Goal: Task Accomplishment & Management: Manage account settings

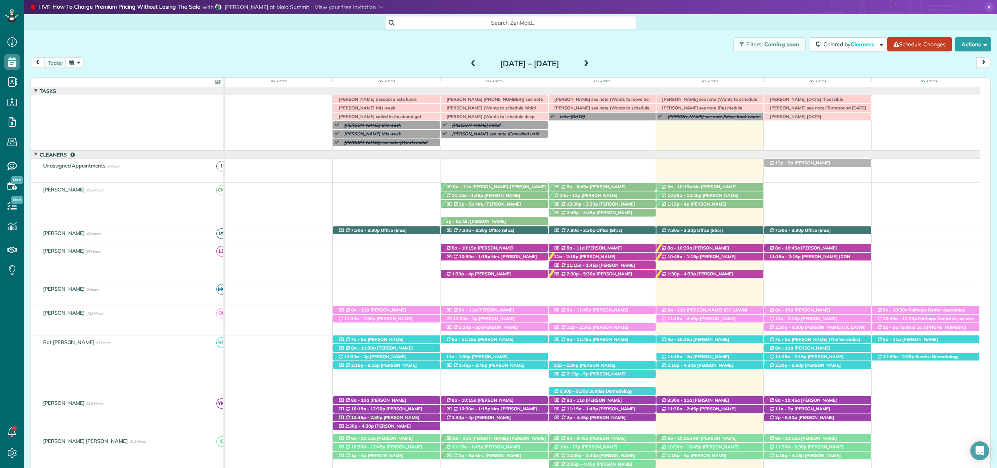
scroll to position [195, 0]
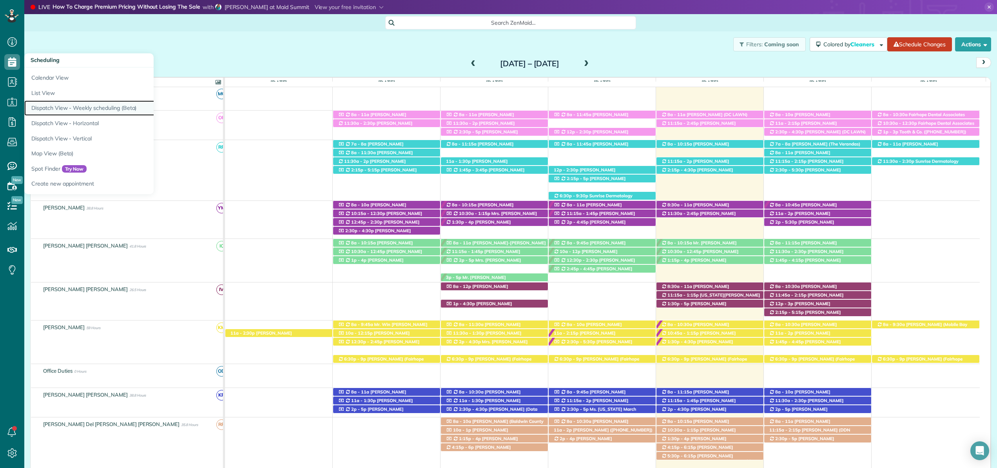
click at [47, 107] on link "Dispatch View - Weekly scheduling (Beta)" at bounding box center [122, 107] width 196 height 15
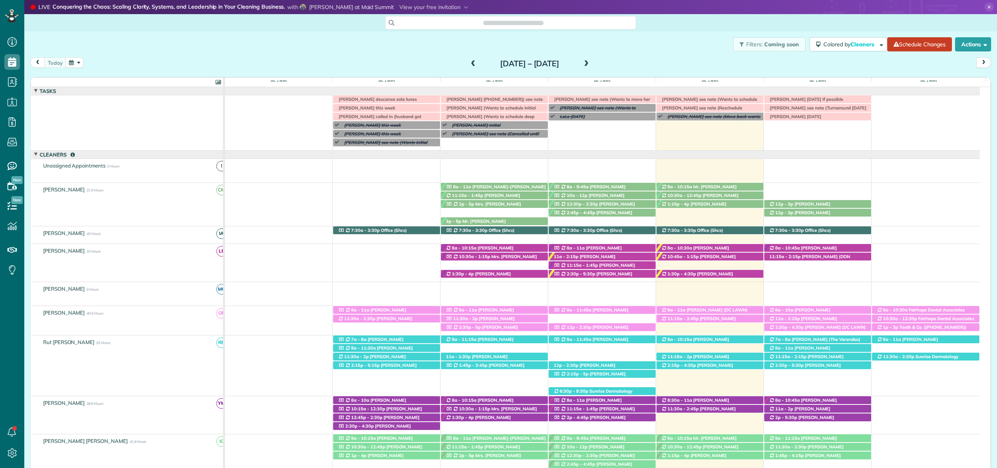
scroll to position [31, 0]
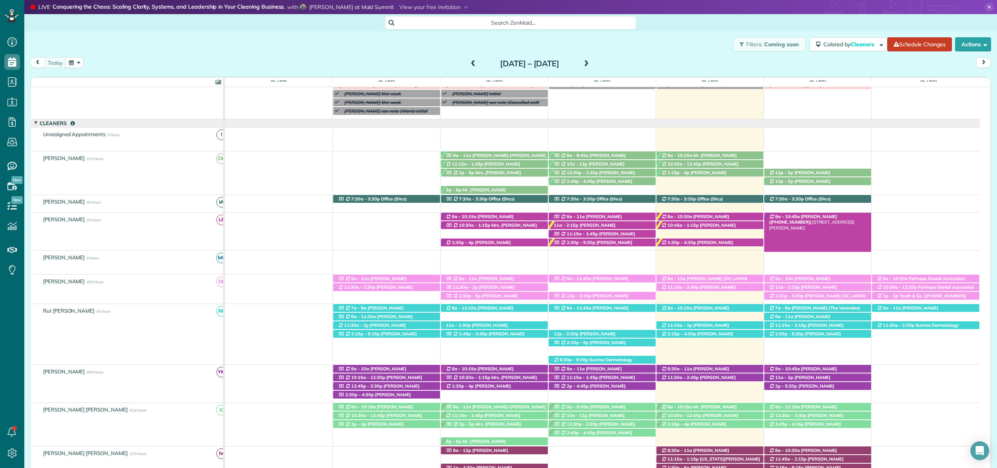
click at [838, 213] on div "8a - 10:45a Mrs. Lynne Kirkland (+12514020998) 401 Clubhouse Dr - Fairhope, AL,…" at bounding box center [818, 216] width 107 height 8
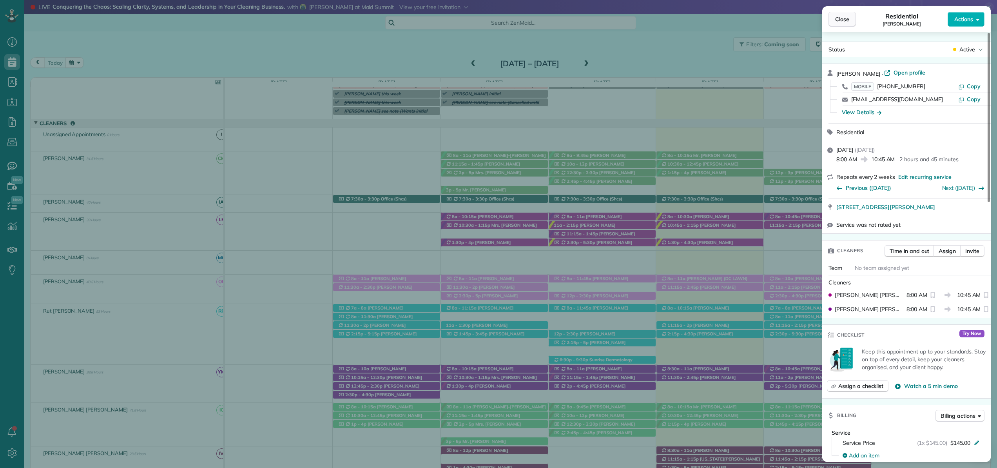
click at [836, 20] on span "Close" at bounding box center [842, 19] width 14 height 8
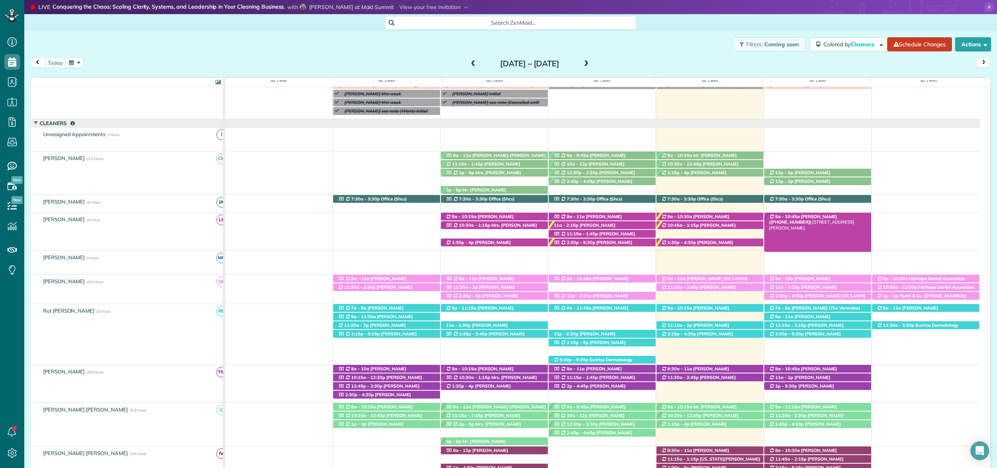
click at [842, 219] on div "8a - 10:45a Mrs. Lynne Kirkland (+12514020998) 401 Clubhouse Dr - Fairhope, AL,…" at bounding box center [818, 216] width 107 height 8
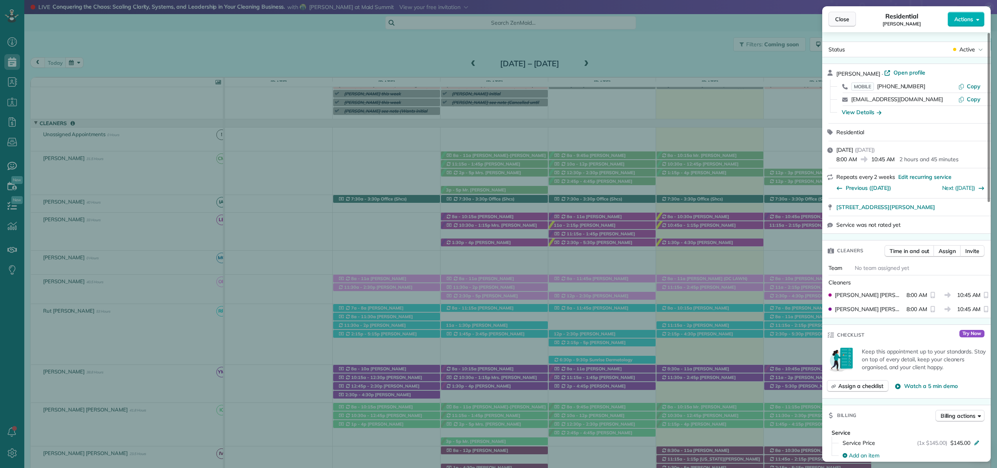
click at [847, 23] on button "Close" at bounding box center [842, 19] width 27 height 15
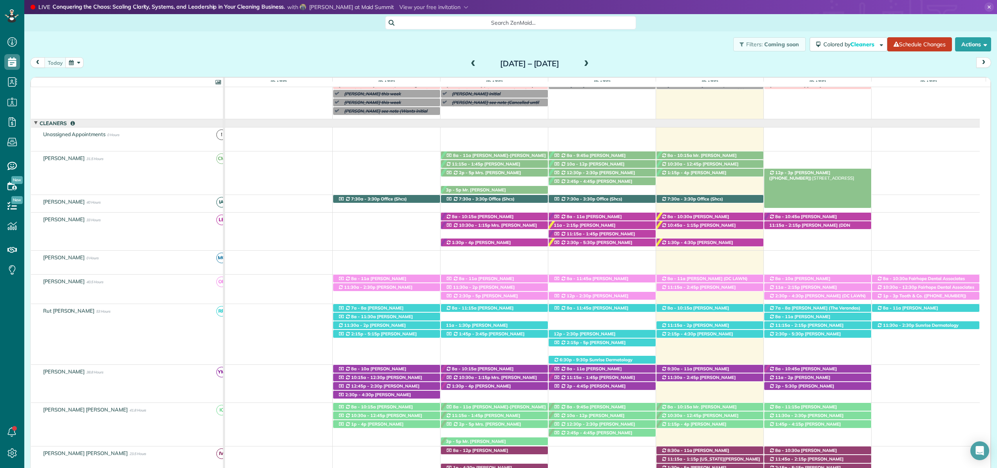
click at [820, 173] on span "Kari Benson (+12515811909)" at bounding box center [799, 175] width 61 height 11
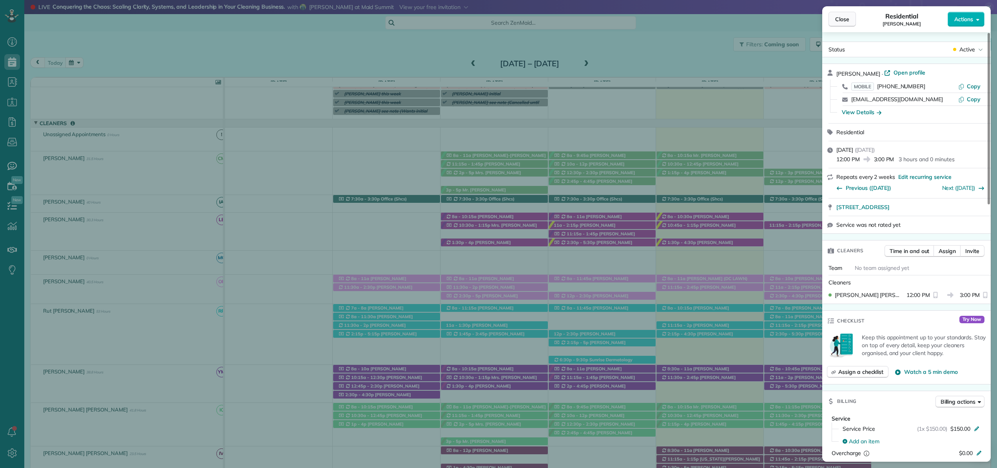
click at [848, 20] on span "Close" at bounding box center [842, 19] width 14 height 8
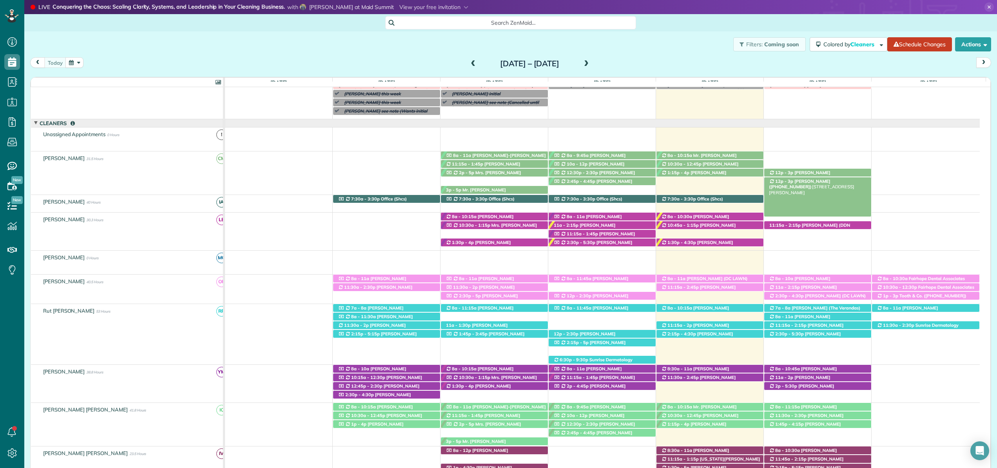
click at [828, 183] on span "Tina Kimbro (+14073500902)" at bounding box center [799, 183] width 61 height 11
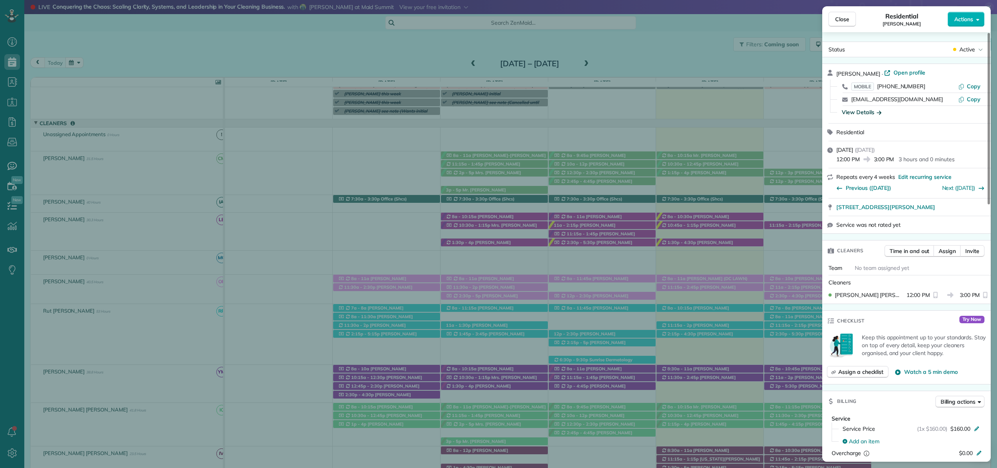
click at [866, 110] on div "View Details" at bounding box center [862, 112] width 40 height 8
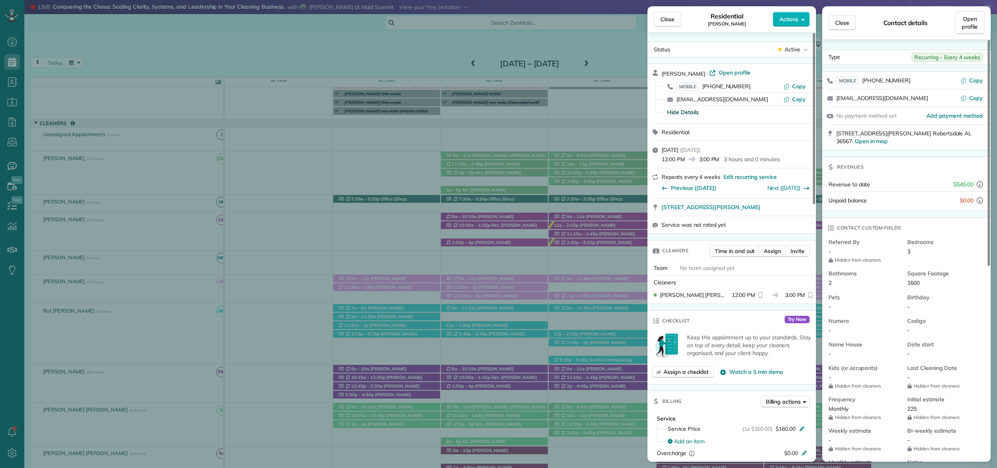
drag, startPoint x: 850, startPoint y: 25, endPoint x: 837, endPoint y: 29, distance: 13.9
click at [850, 25] on button "Close" at bounding box center [842, 22] width 27 height 15
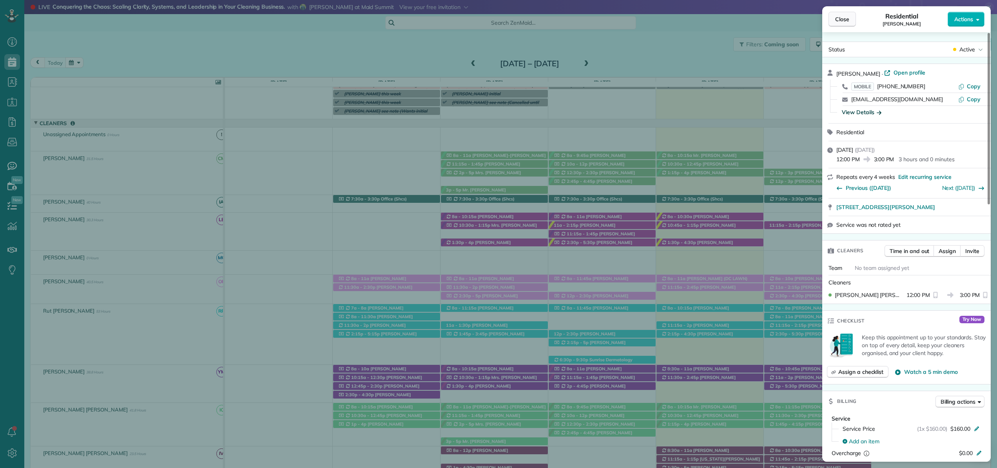
click at [843, 21] on span "Close" at bounding box center [842, 19] width 14 height 8
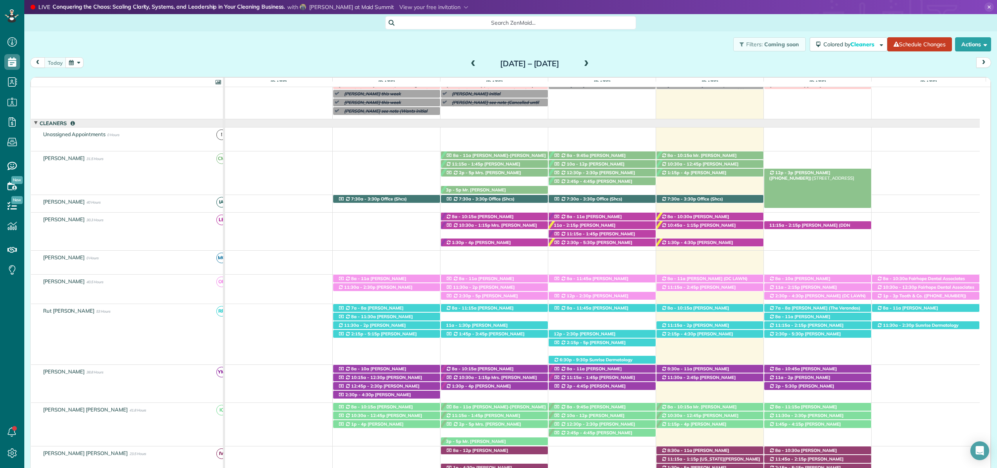
click at [801, 174] on span "Kari Benson (+12515811909)" at bounding box center [799, 175] width 61 height 11
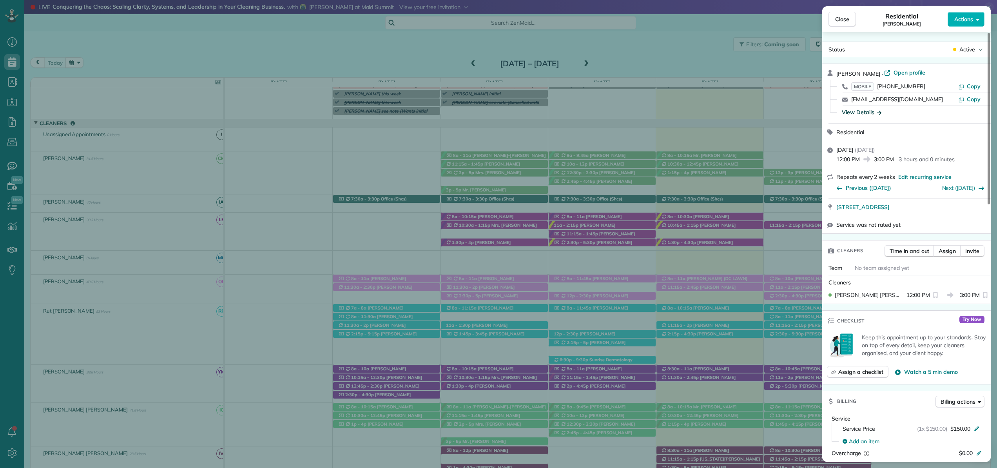
click at [866, 112] on div "View Details" at bounding box center [862, 112] width 40 height 8
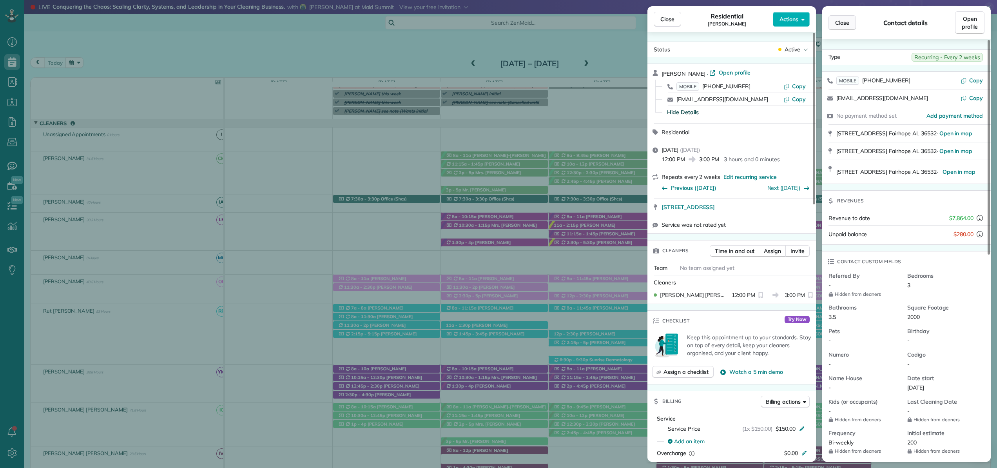
click at [852, 25] on button "Close" at bounding box center [842, 22] width 27 height 15
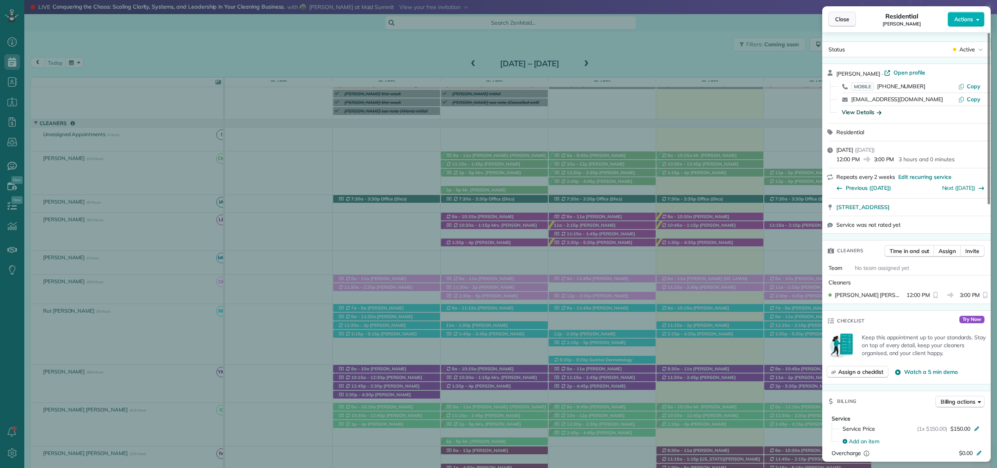
click at [845, 22] on span "Close" at bounding box center [842, 19] width 14 height 8
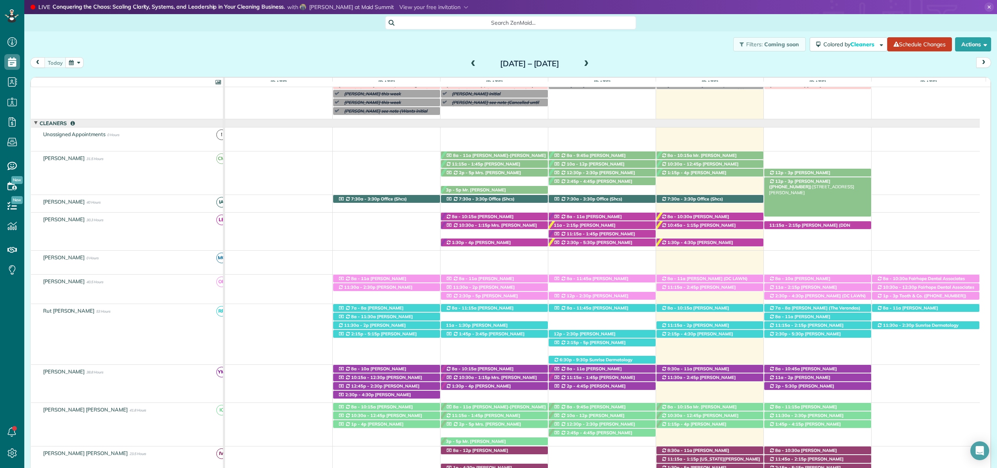
click at [811, 181] on span "Tina Kimbro (+14073500902)" at bounding box center [799, 183] width 61 height 11
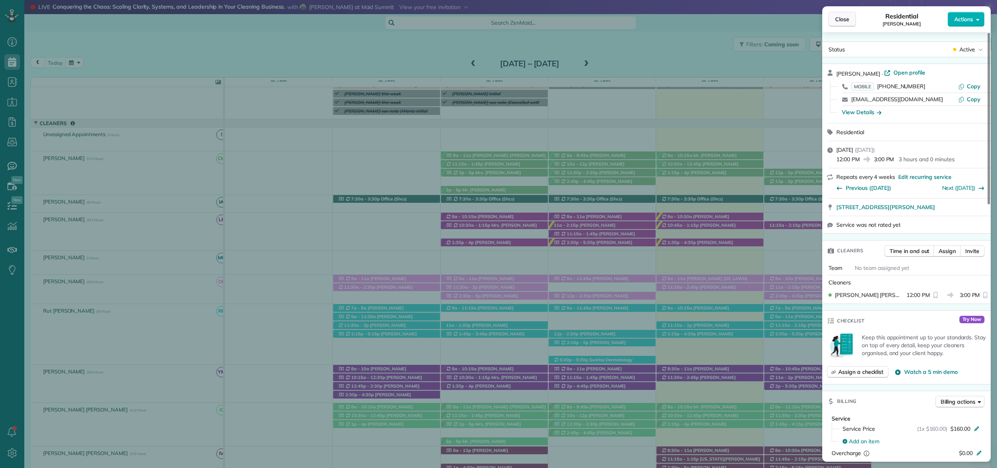
click at [843, 21] on span "Close" at bounding box center [842, 19] width 14 height 8
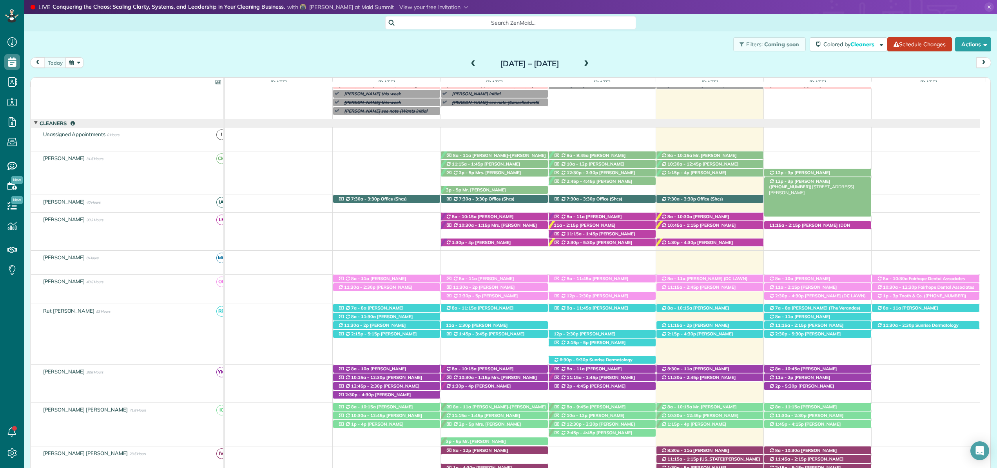
click at [801, 182] on span "Tina Kimbro (+14073500902)" at bounding box center [799, 183] width 61 height 11
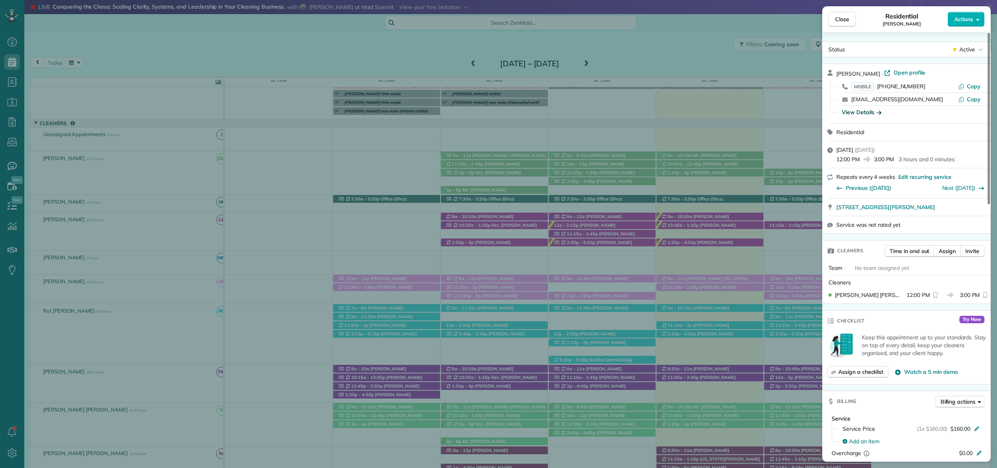
click at [871, 113] on div "View Details" at bounding box center [862, 112] width 40 height 8
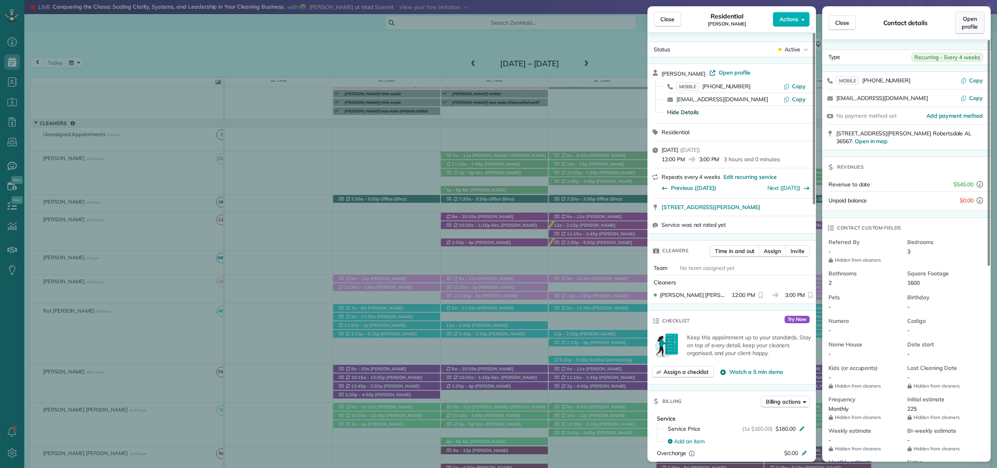
click at [972, 28] on span "Open profile" at bounding box center [970, 23] width 16 height 16
click at [676, 24] on button "Close" at bounding box center [667, 19] width 27 height 15
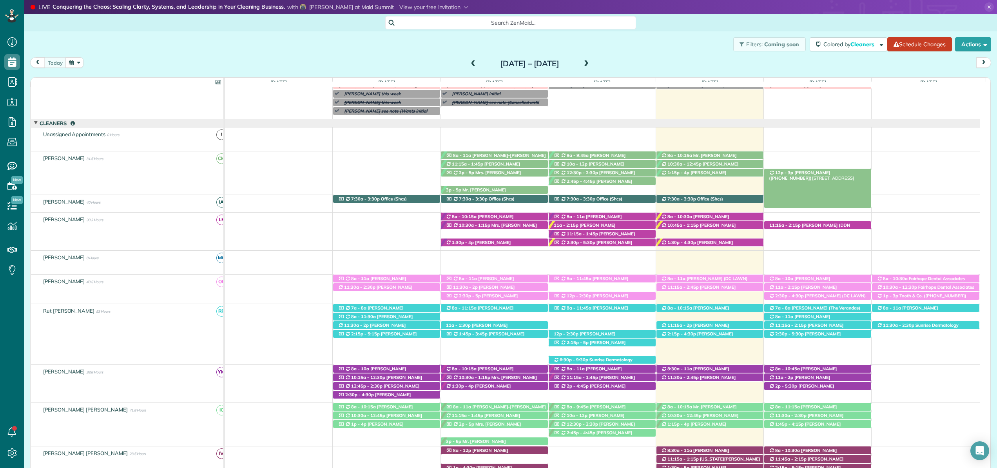
click at [830, 174] on span "Kari Benson (+12515811909)" at bounding box center [799, 175] width 61 height 11
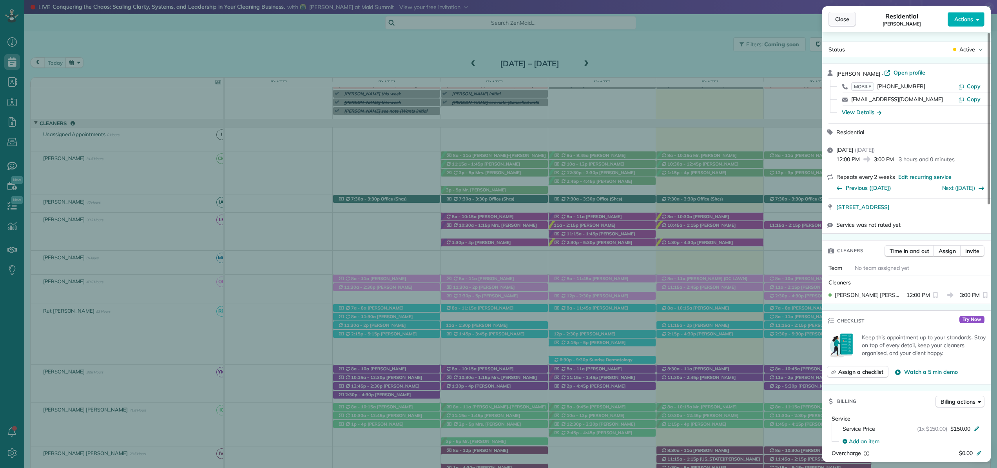
click at [850, 21] on button "Close" at bounding box center [842, 19] width 27 height 15
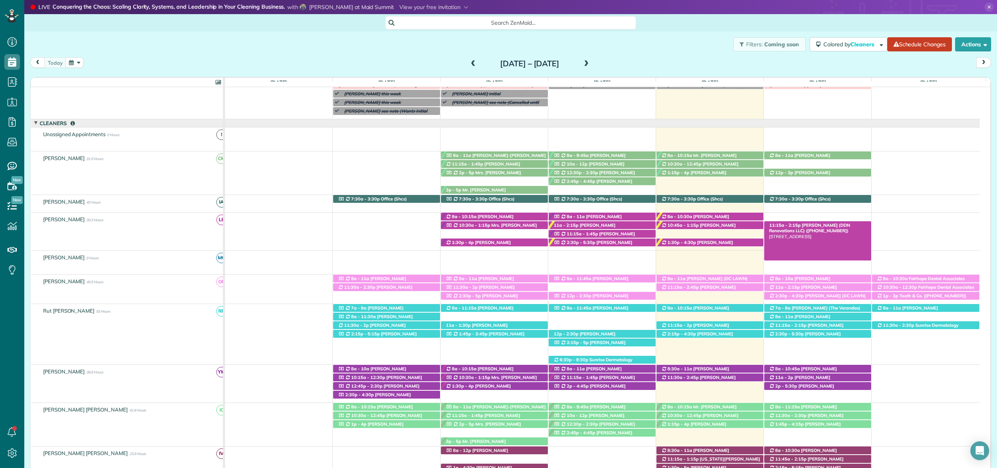
click at [777, 225] on span "11:15a - 2:15p" at bounding box center [785, 224] width 32 height 5
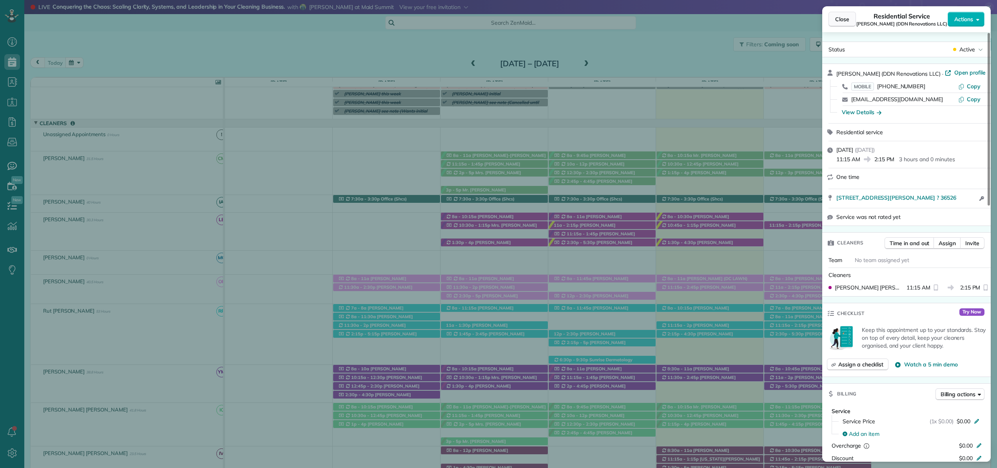
click at [853, 24] on button "Close" at bounding box center [842, 19] width 27 height 15
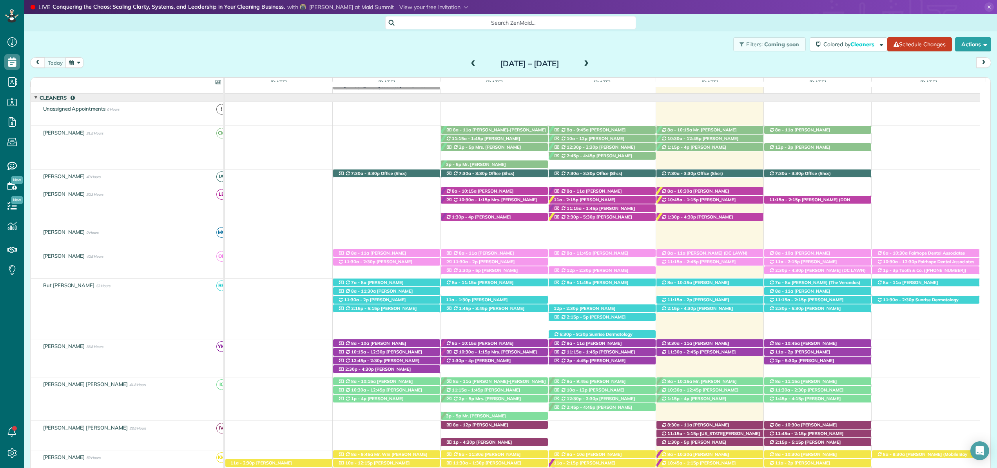
scroll to position [67, 0]
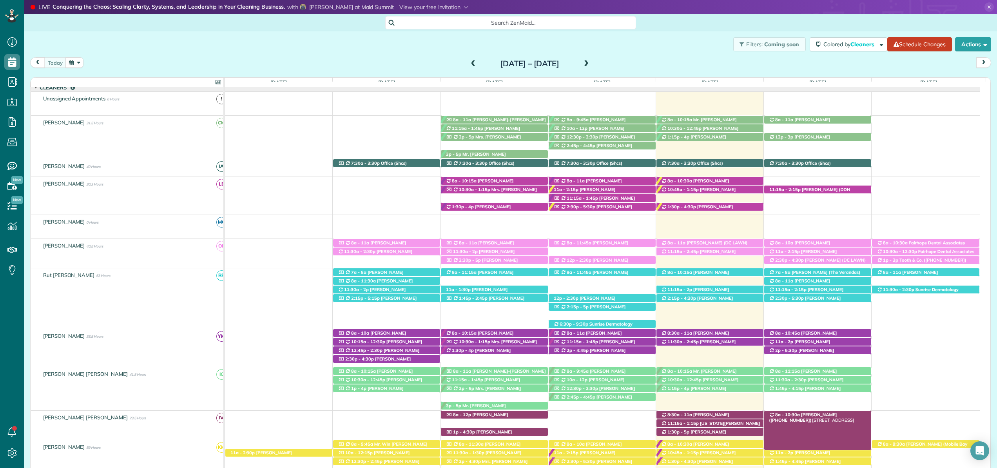
click at [808, 414] on span "Winston Jones (+12514635181)" at bounding box center [803, 417] width 68 height 11
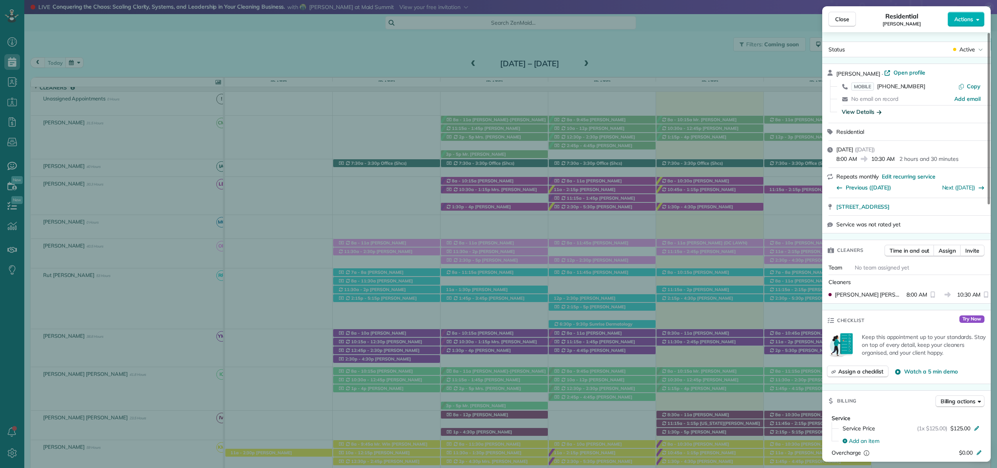
click at [871, 113] on div "View Details" at bounding box center [862, 112] width 40 height 8
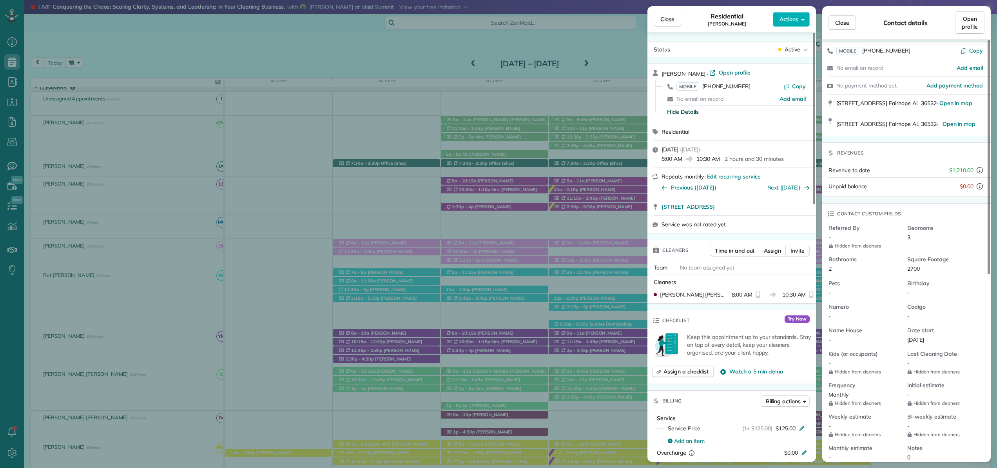
scroll to position [10, 0]
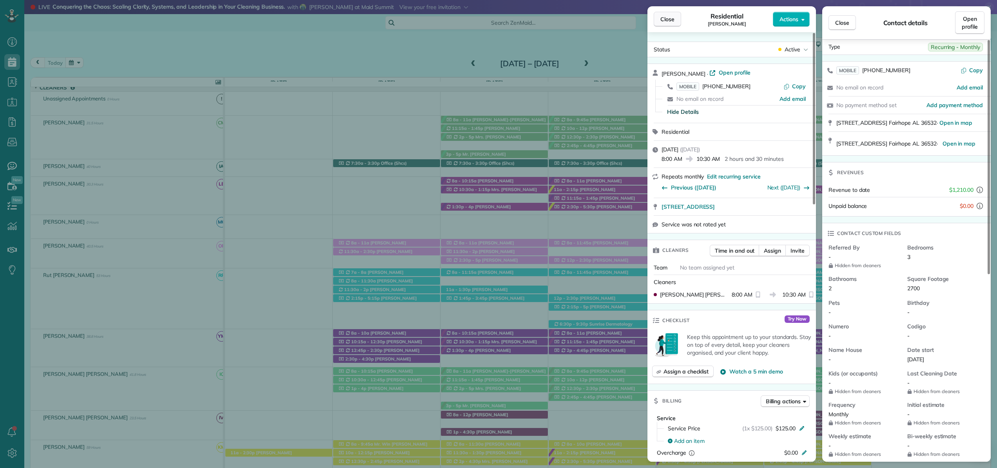
click at [671, 20] on span "Close" at bounding box center [668, 19] width 14 height 8
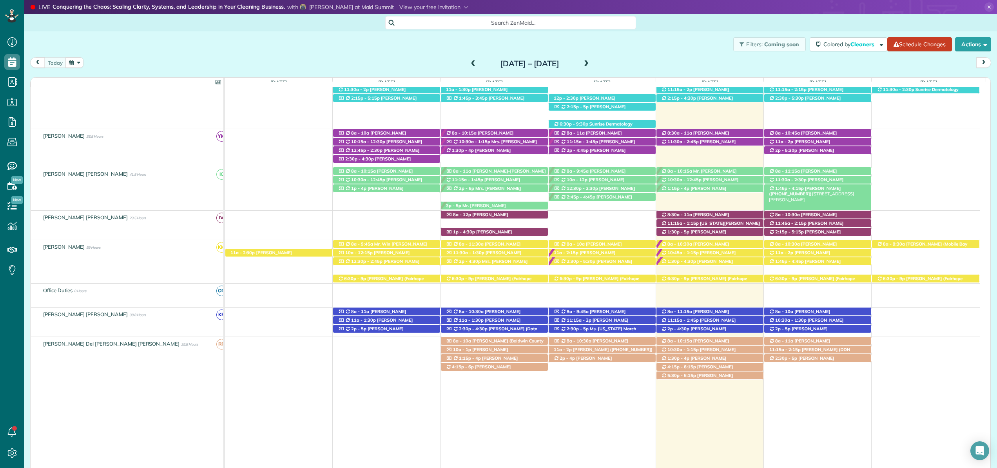
scroll to position [271, 0]
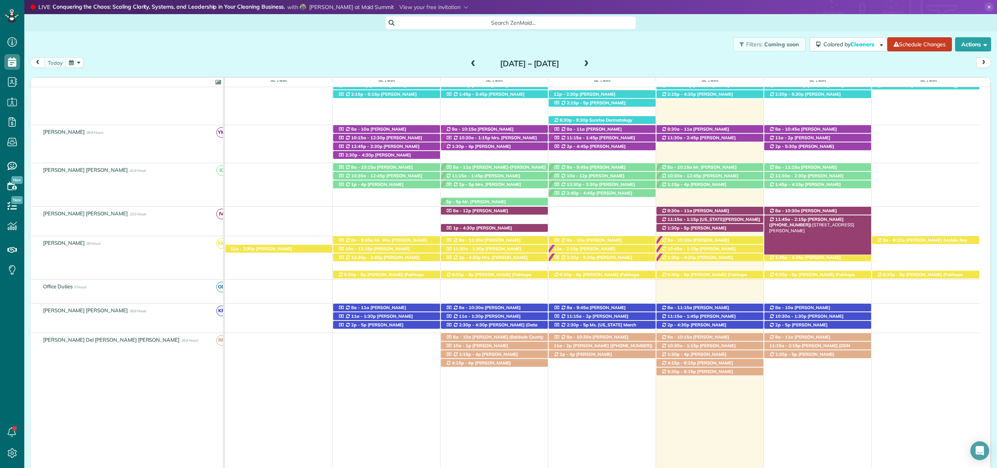
click at [844, 219] on div "11:45a - 2:15p Christine Staup (+19517680081) 11110 Robin Road - Fairhope, AL, …" at bounding box center [818, 219] width 107 height 8
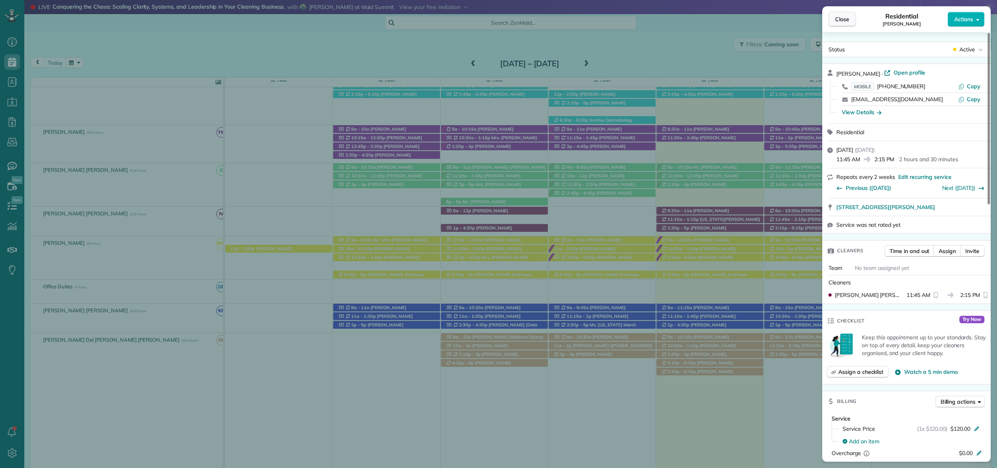
click at [852, 20] on button "Close" at bounding box center [842, 19] width 27 height 15
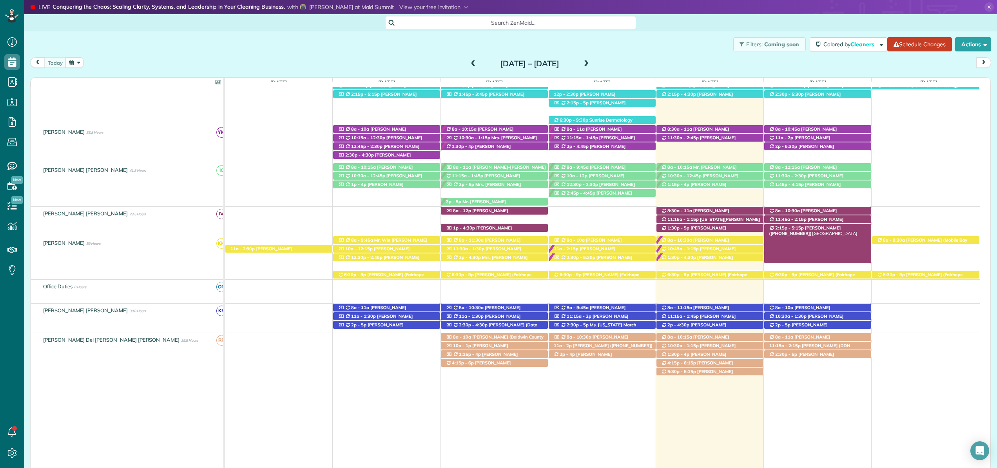
click at [841, 230] on div "2:15p - 5:15p Brittany Wallace (+12516567145) 752 Winesap Drive - Fairhope, AL,…" at bounding box center [818, 228] width 107 height 8
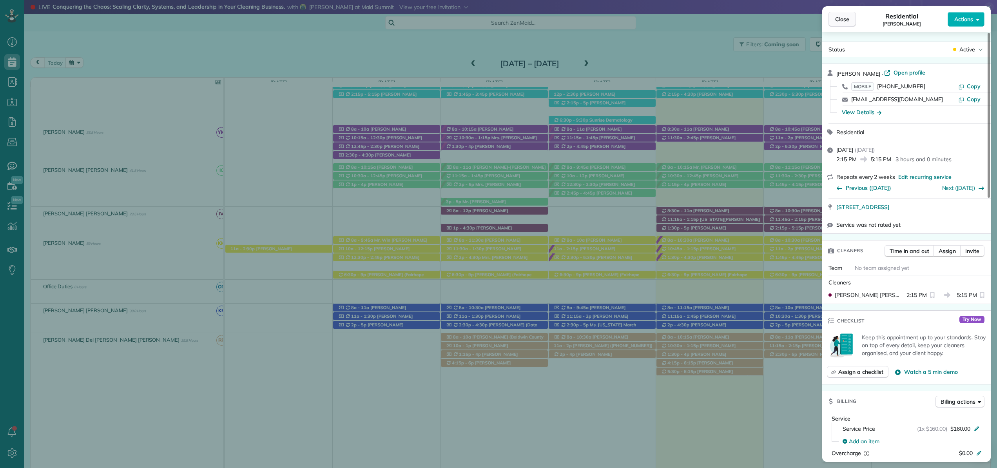
click at [841, 20] on span "Close" at bounding box center [842, 19] width 14 height 8
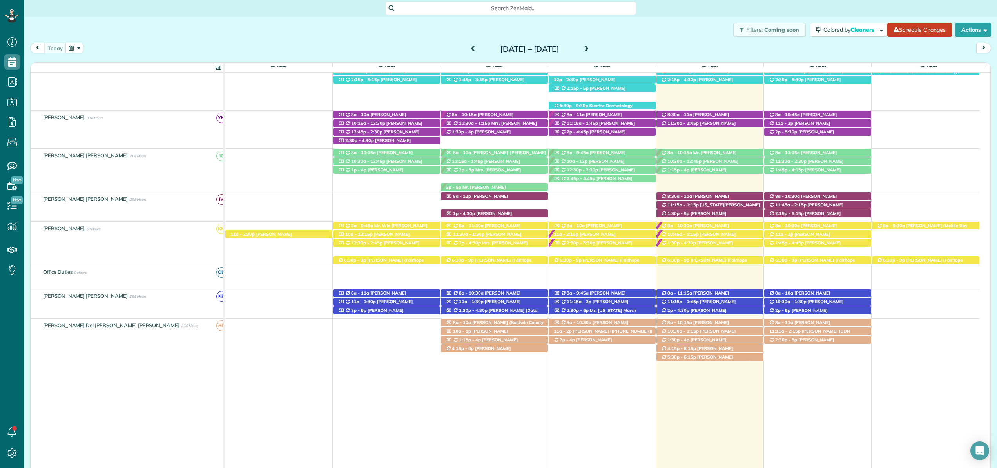
scroll to position [27, 0]
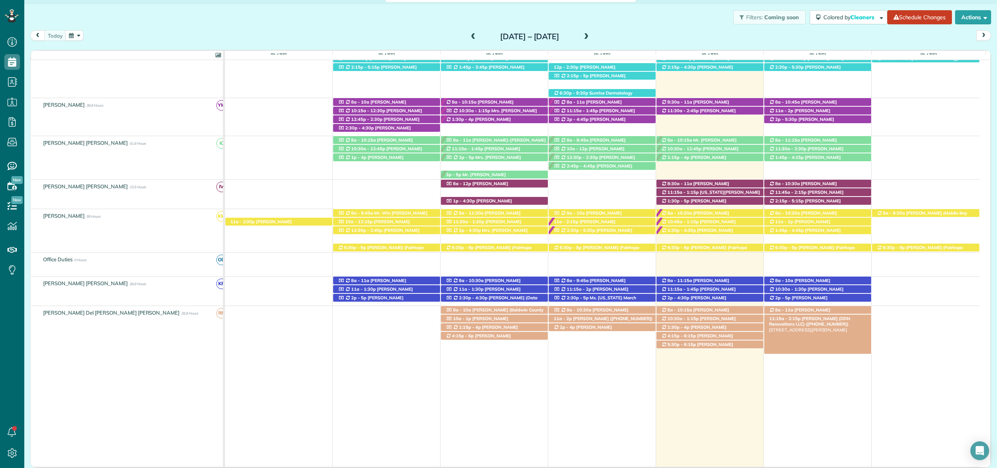
click at [850, 321] on span "Dk Nguyen (DDN Renovations LLC) (+18503902610)" at bounding box center [809, 321] width 81 height 11
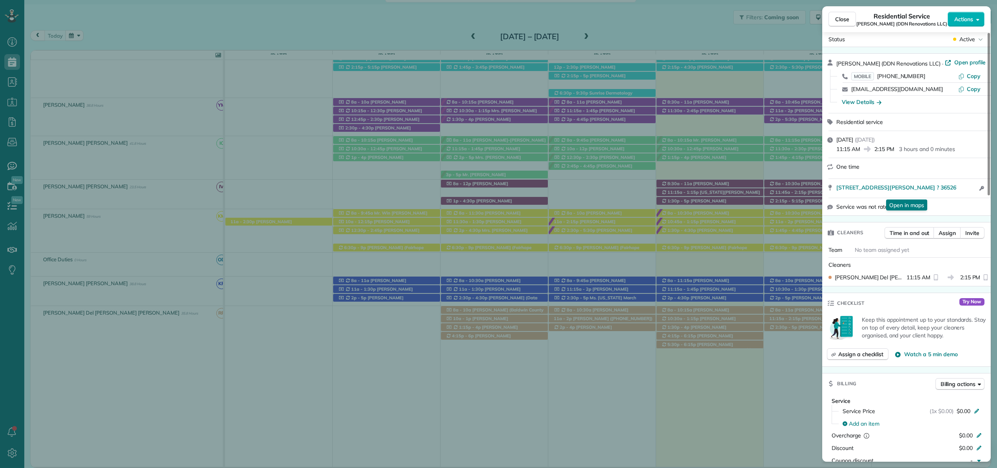
scroll to position [0, 0]
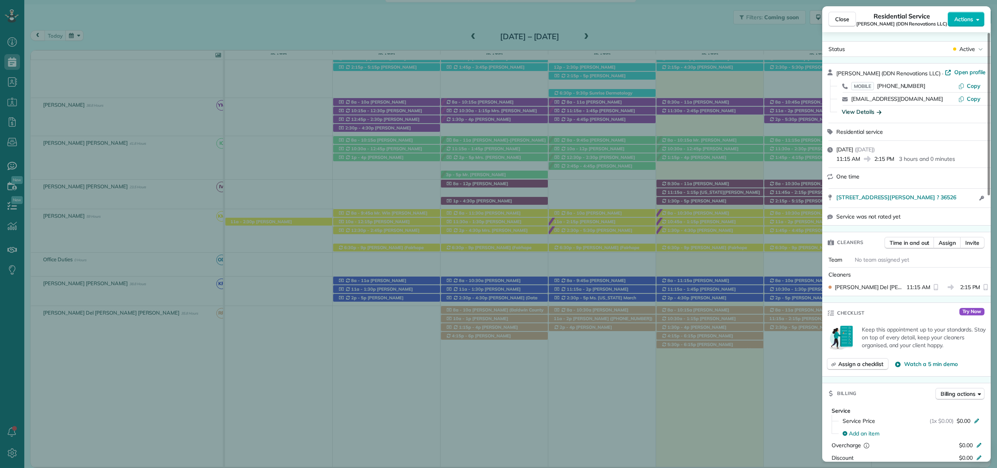
click at [870, 111] on div "View Details" at bounding box center [862, 112] width 40 height 8
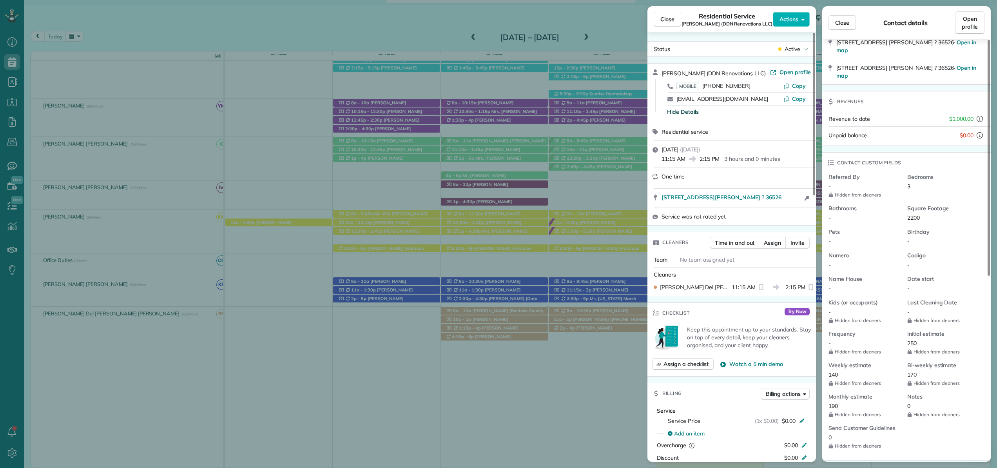
scroll to position [111, 0]
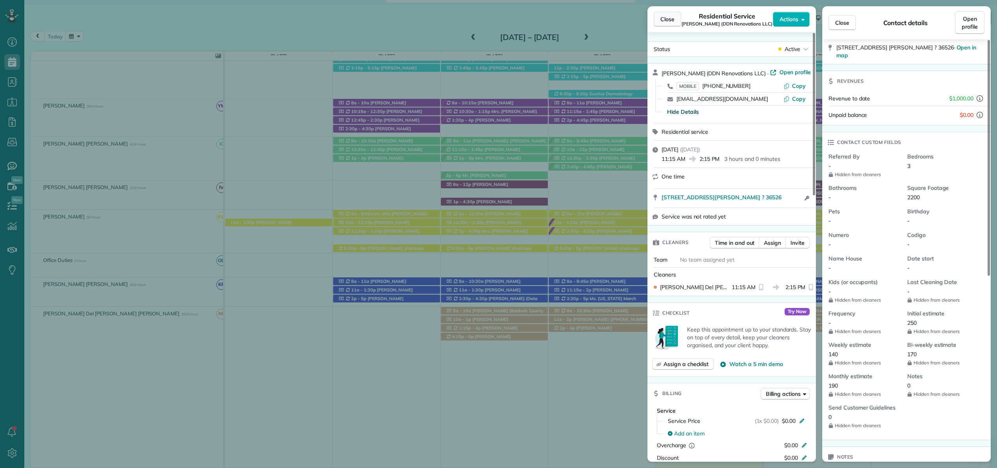
click at [663, 15] on button "Close" at bounding box center [667, 19] width 27 height 15
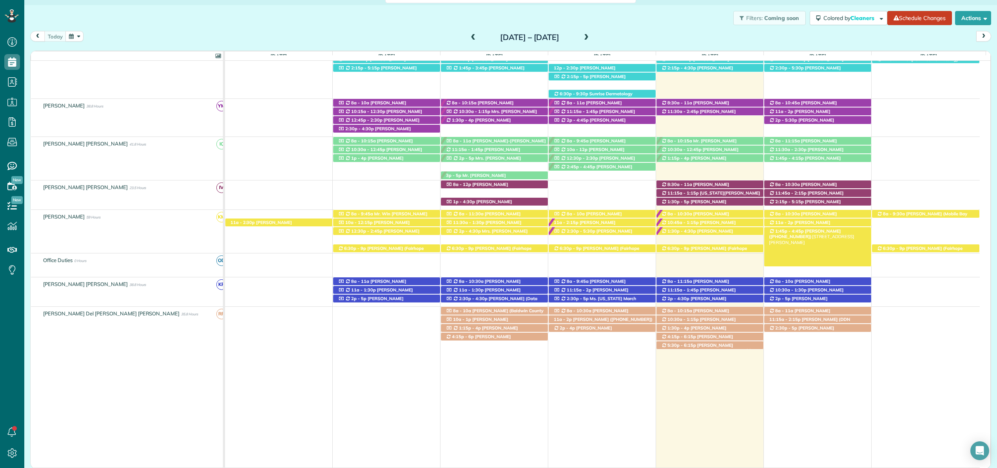
click at [841, 233] on span "Jessica Cook (+18503462081)" at bounding box center [805, 233] width 72 height 11
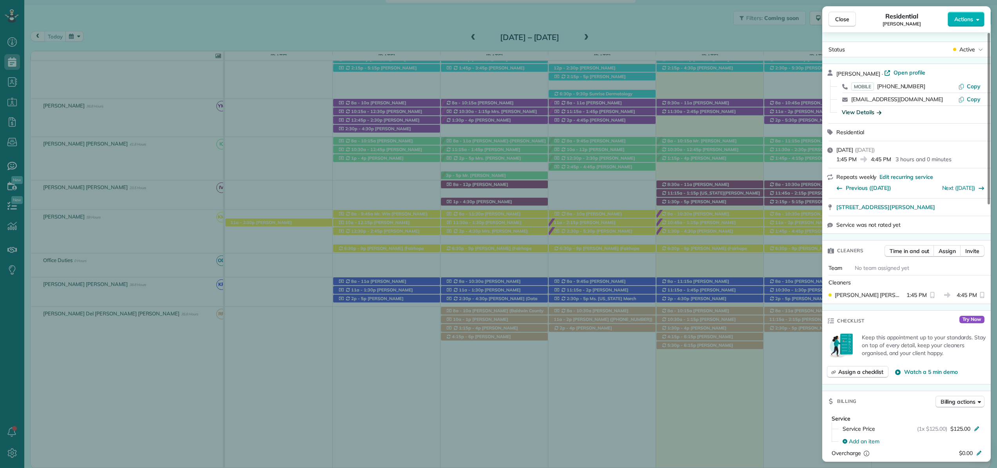
click at [864, 113] on div "View Details" at bounding box center [862, 112] width 40 height 8
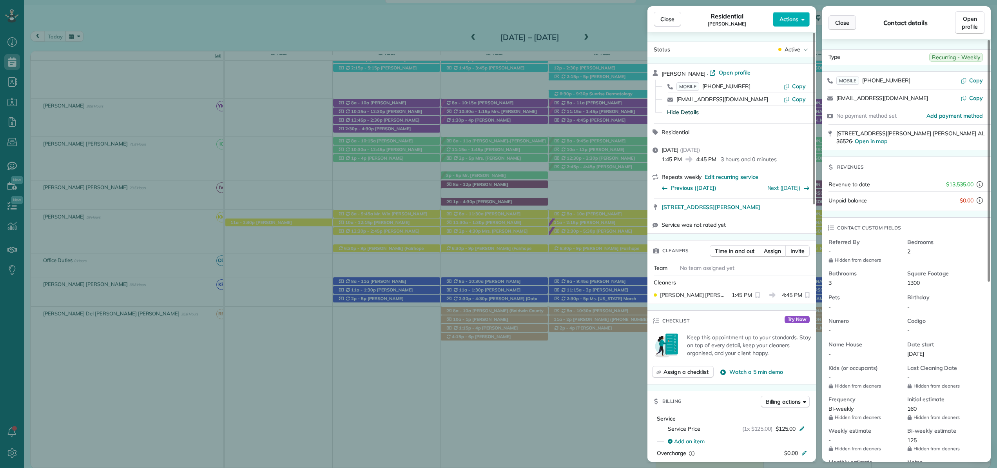
click at [846, 25] on span "Close" at bounding box center [842, 23] width 14 height 8
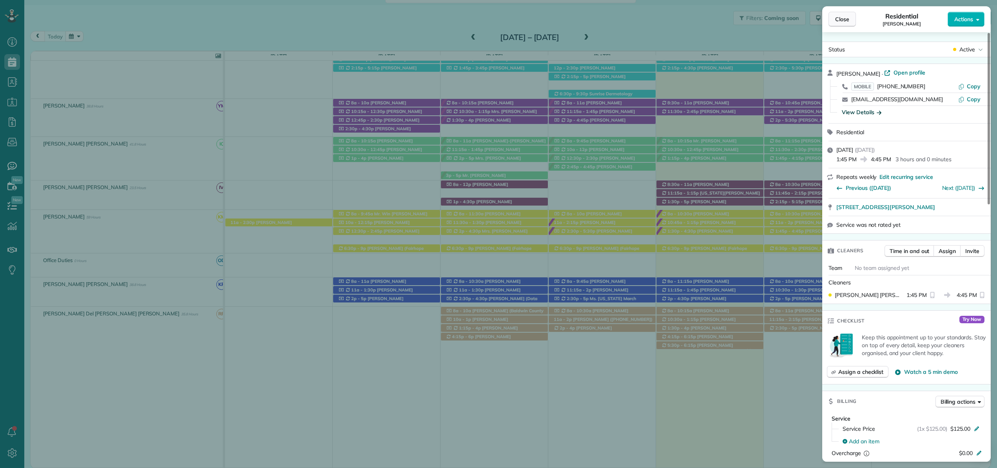
click at [841, 18] on span "Close" at bounding box center [842, 19] width 14 height 8
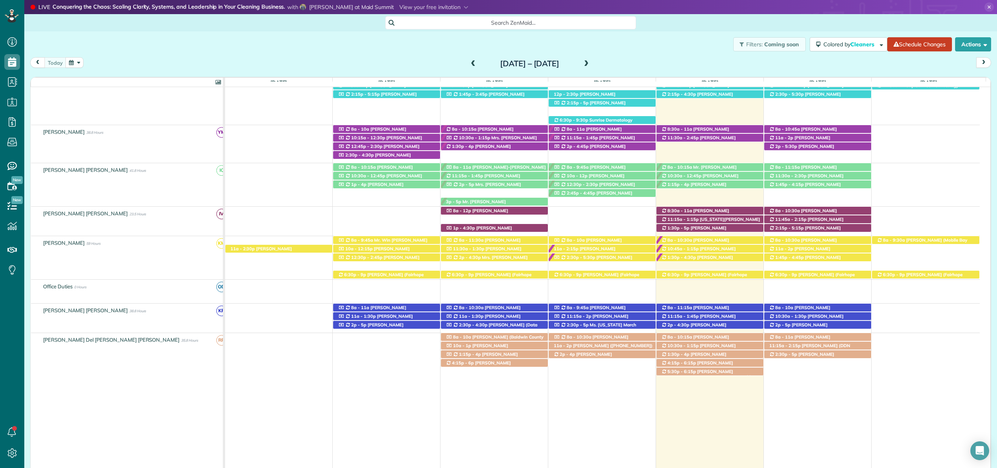
click at [591, 63] on span at bounding box center [586, 63] width 9 height 7
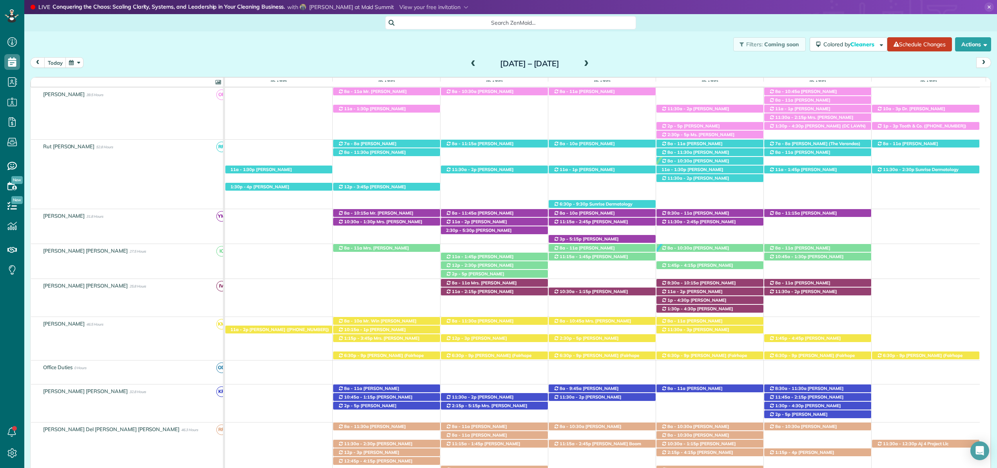
scroll to position [283, 0]
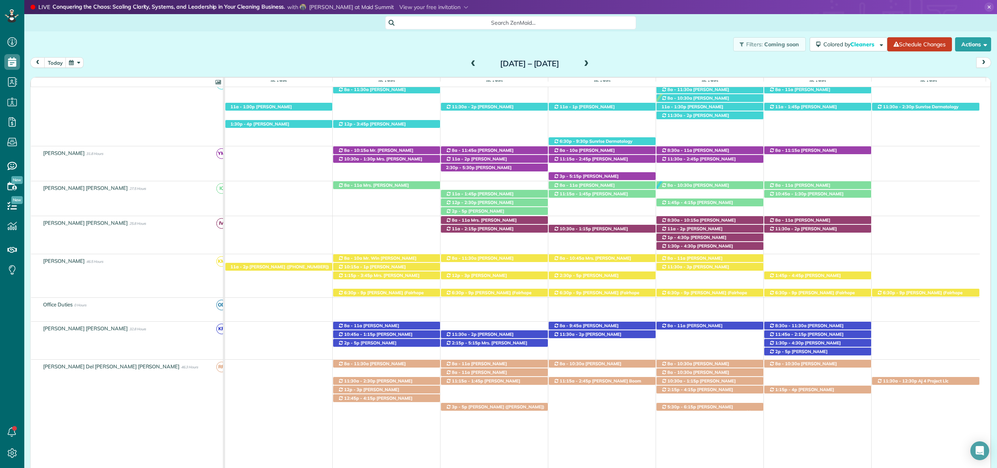
click at [469, 62] on span at bounding box center [473, 63] width 9 height 7
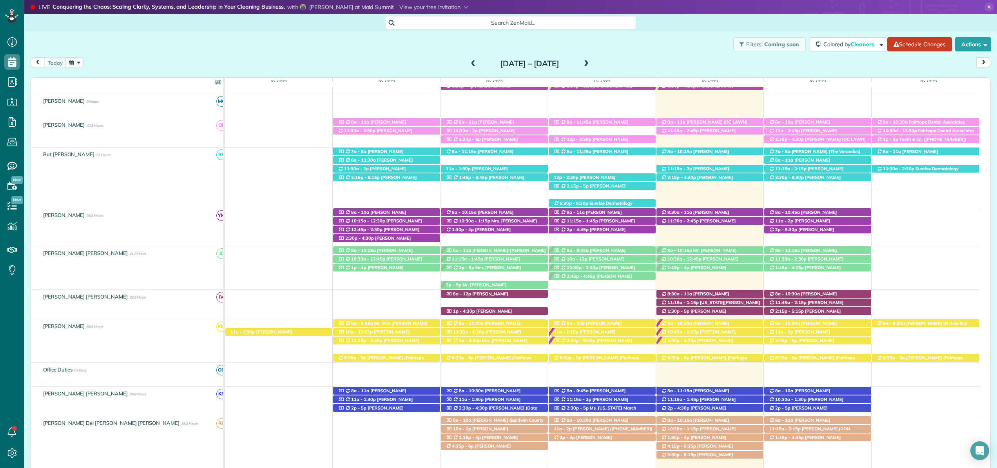
scroll to position [0, 0]
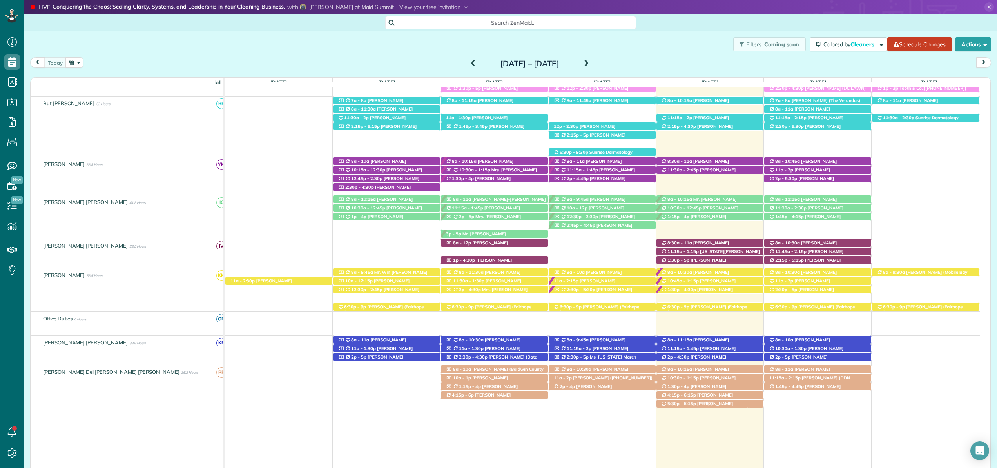
click at [591, 66] on span at bounding box center [586, 63] width 9 height 7
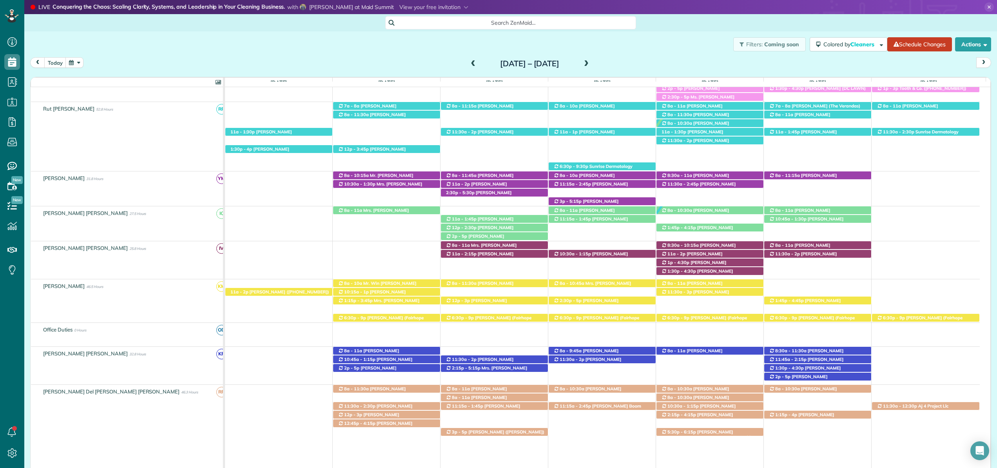
click at [469, 62] on span at bounding box center [473, 63] width 9 height 7
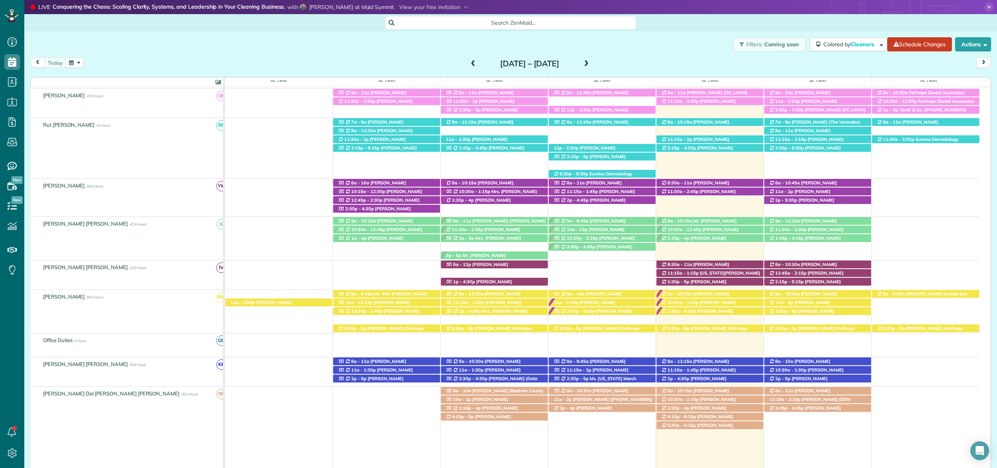
scroll to position [117, 0]
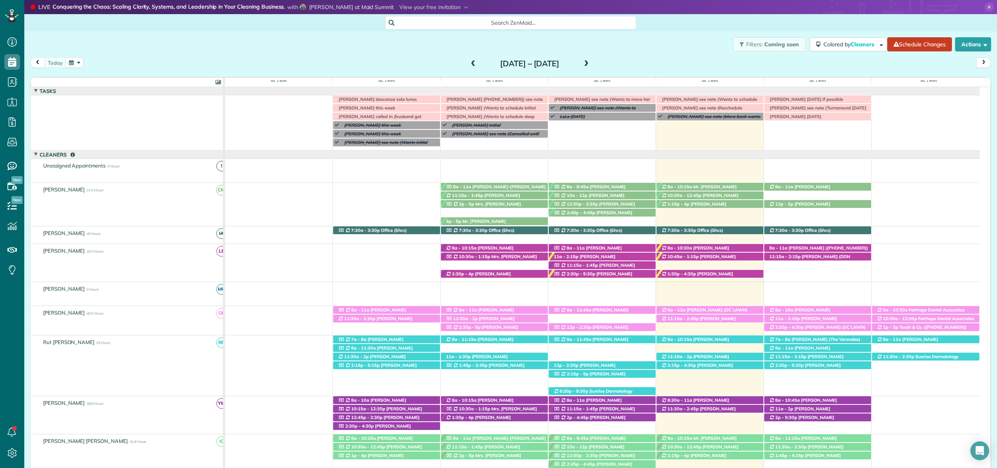
click at [591, 64] on span at bounding box center [586, 63] width 9 height 7
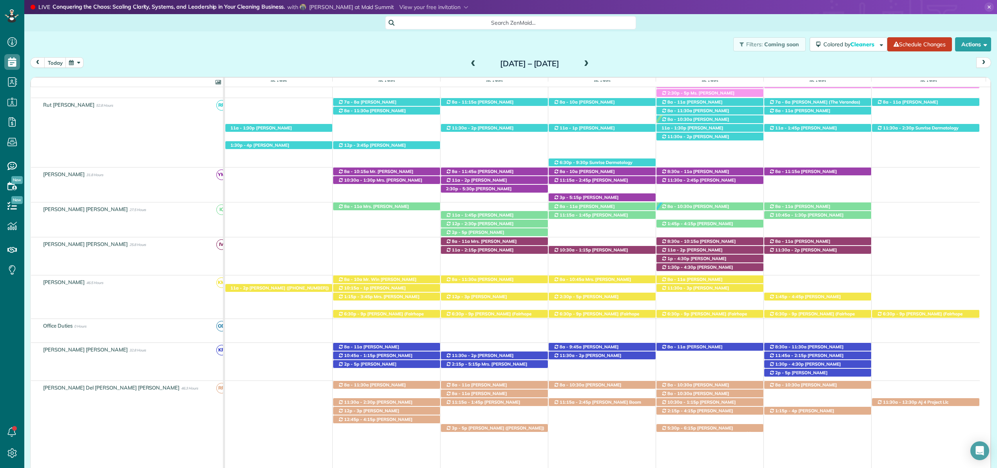
scroll to position [306, 0]
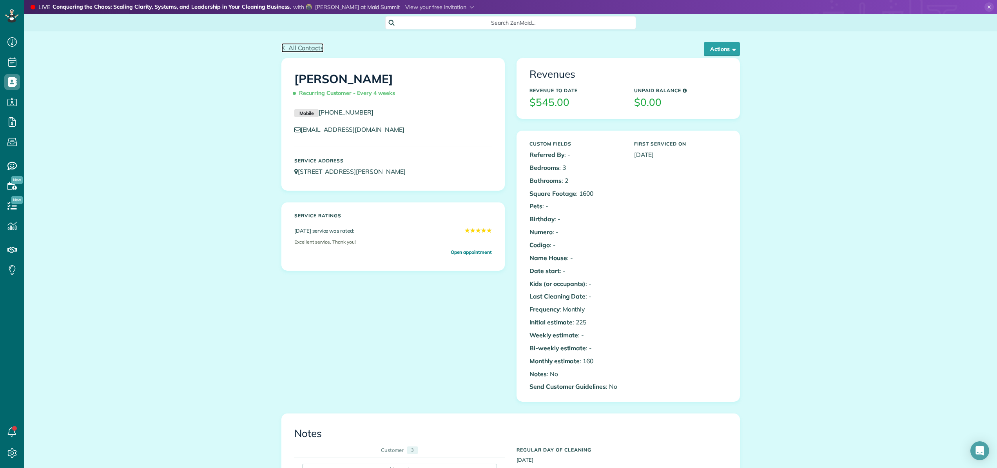
click at [289, 47] on span "All Contacts" at bounding box center [306, 48] width 35 height 8
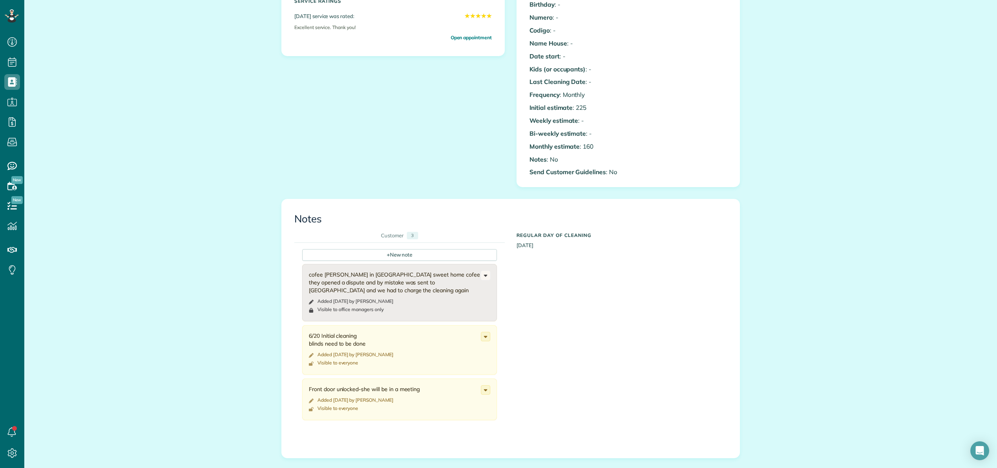
scroll to position [251, 0]
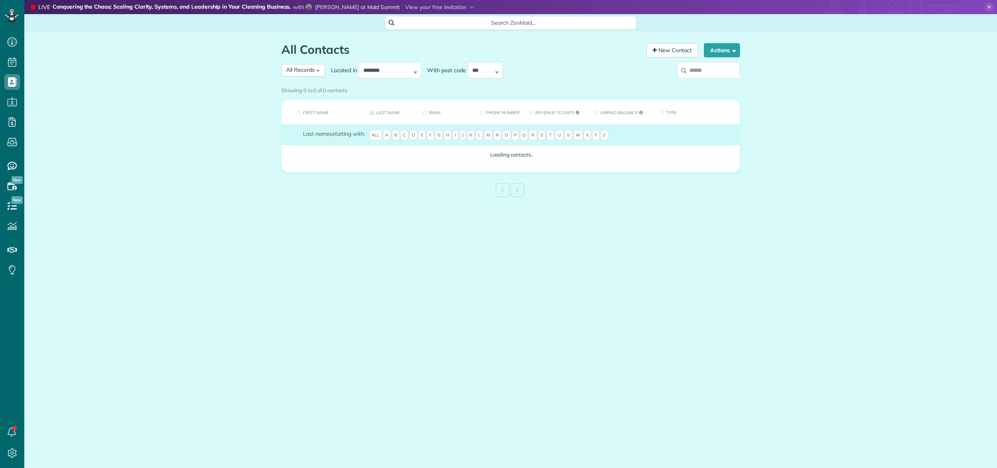
scroll to position [4, 4]
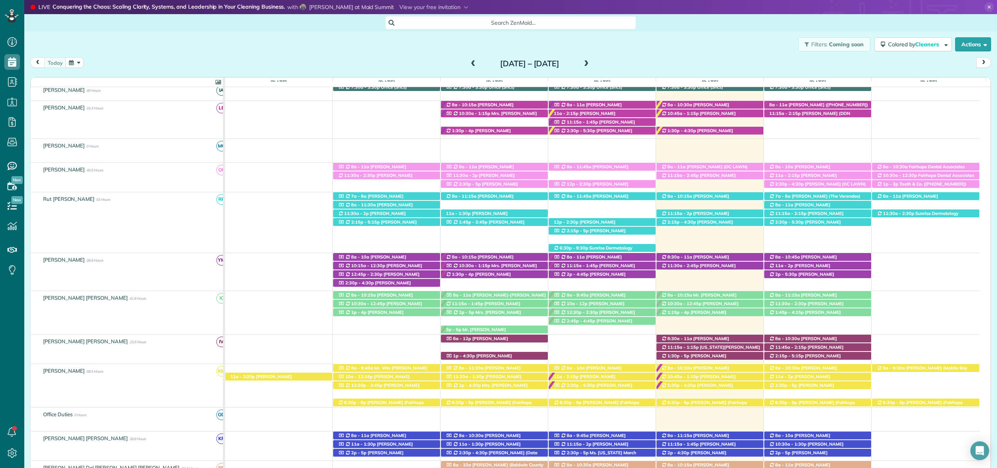
scroll to position [153, 0]
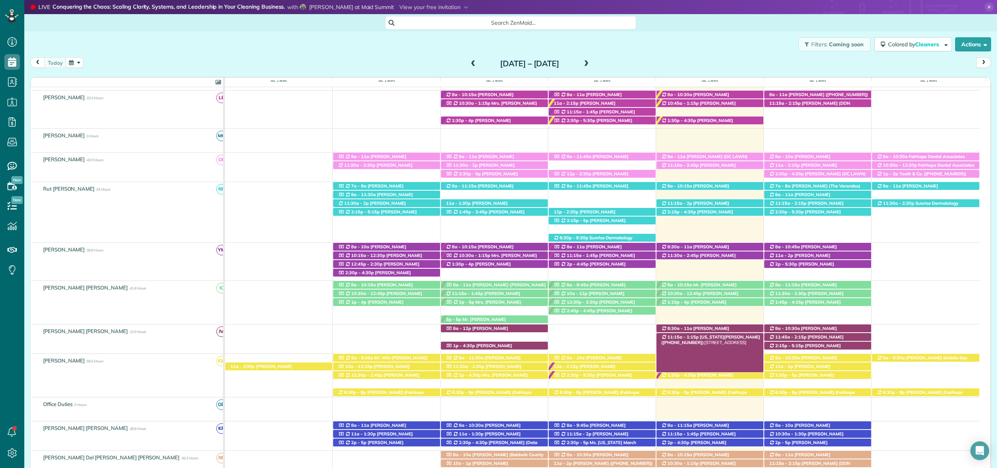
click at [718, 335] on span "Virginia Seebrat (+13343205377)" at bounding box center [710, 339] width 99 height 11
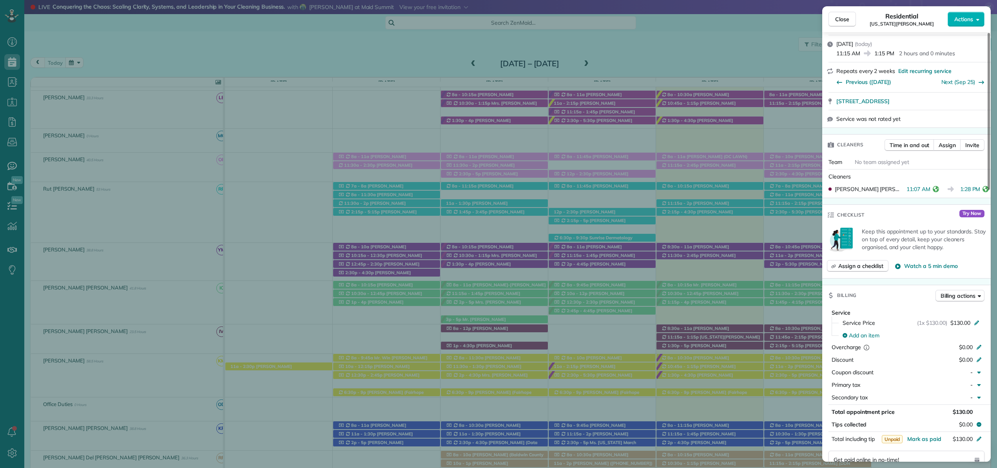
scroll to position [126, 0]
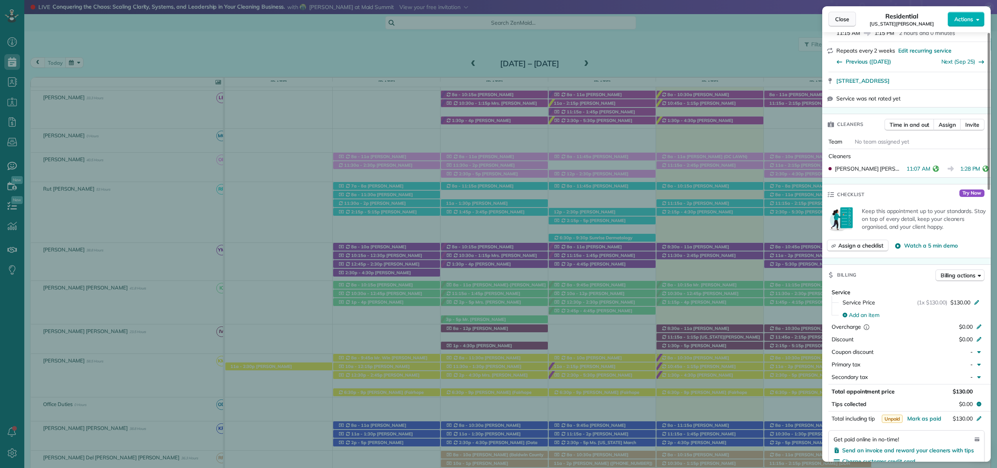
click at [844, 21] on span "Close" at bounding box center [842, 19] width 14 height 8
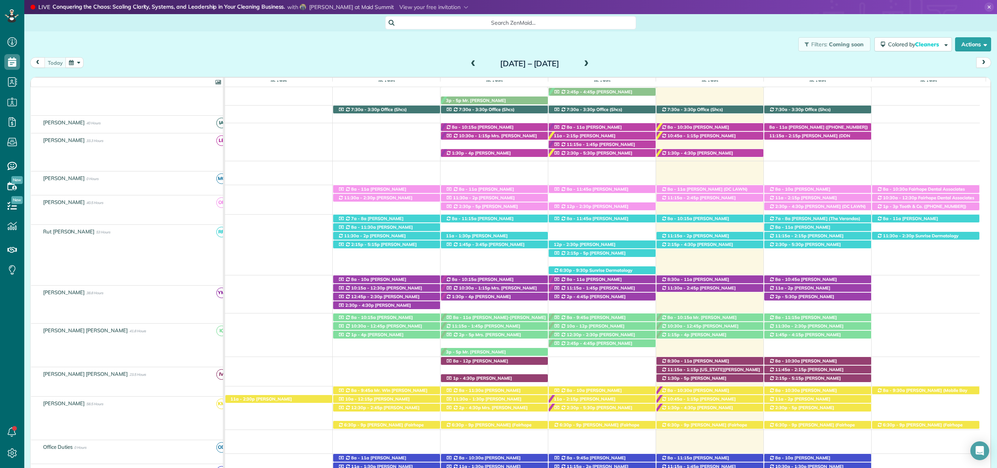
scroll to position [121, 0]
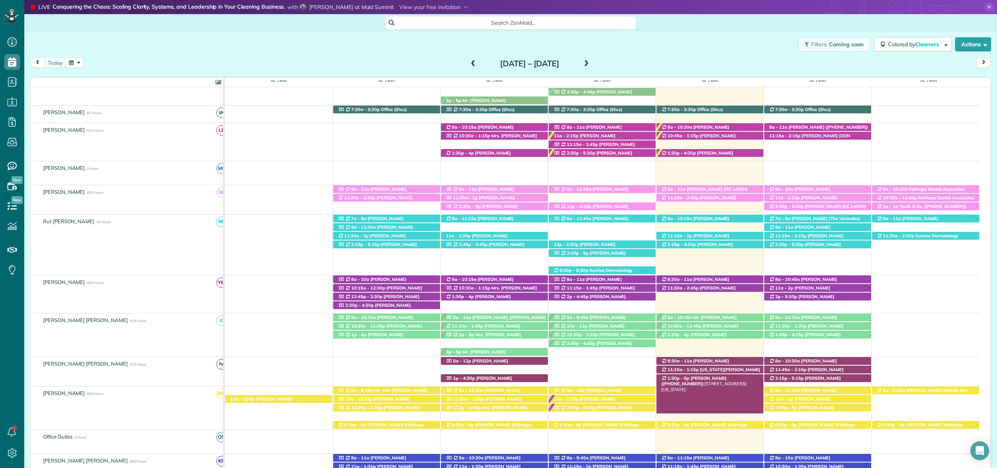
click at [713, 379] on span "[PERSON_NAME] ([PHONE_NUMBER])" at bounding box center [693, 380] width 65 height 11
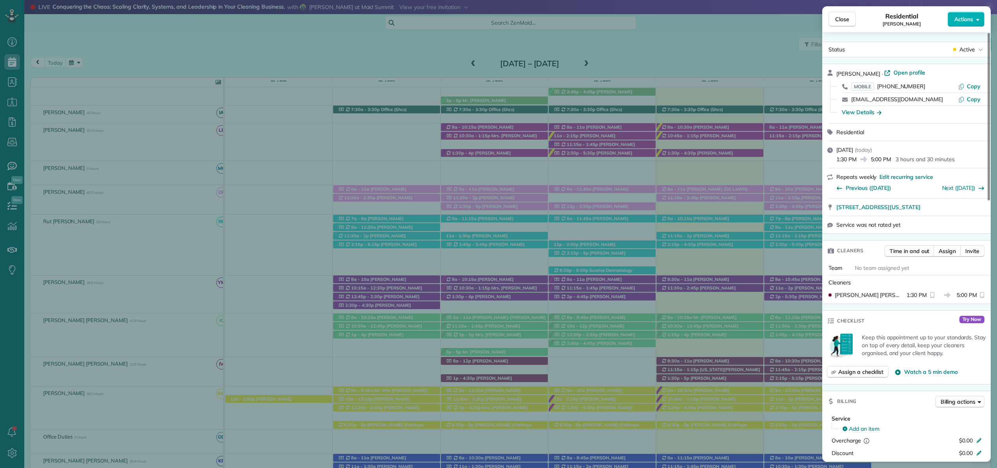
click at [721, 370] on div "Close Residential Eliana Joines Actions Status Active Eliana Joines · Open prof…" at bounding box center [498, 234] width 997 height 468
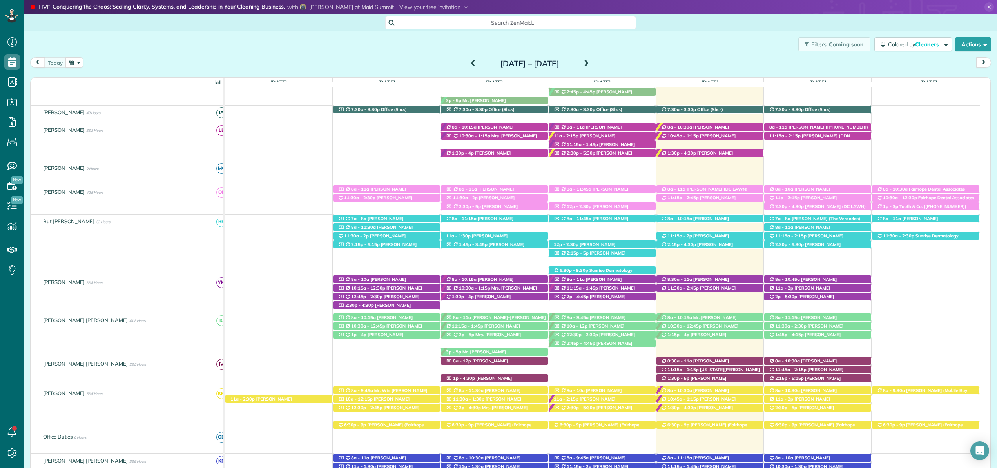
click at [721, 370] on span "[US_STATE][PERSON_NAME] ([PHONE_NUMBER])" at bounding box center [710, 372] width 99 height 11
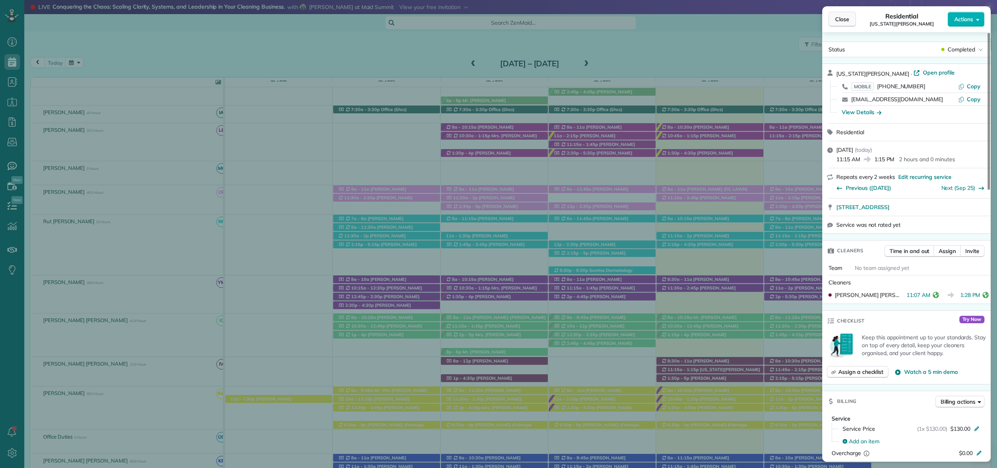
click at [837, 18] on span "Close" at bounding box center [842, 19] width 14 height 8
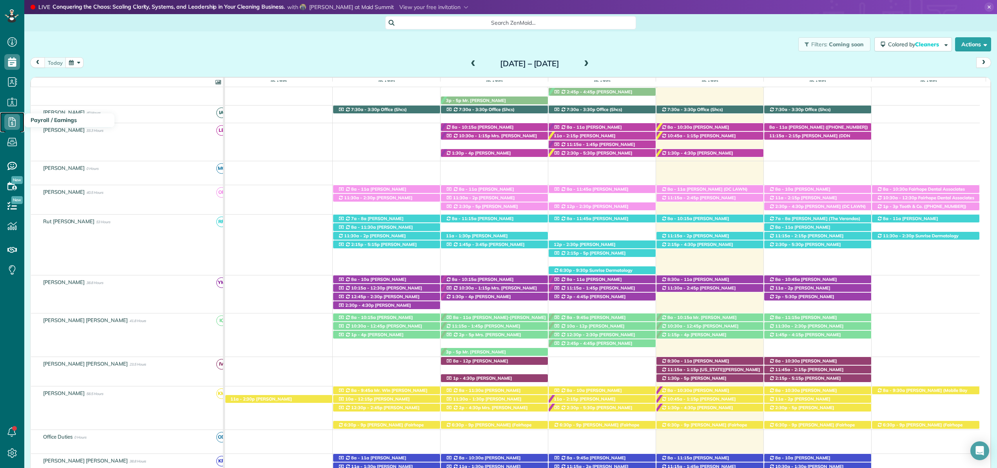
click at [12, 122] on use at bounding box center [12, 121] width 7 height 9
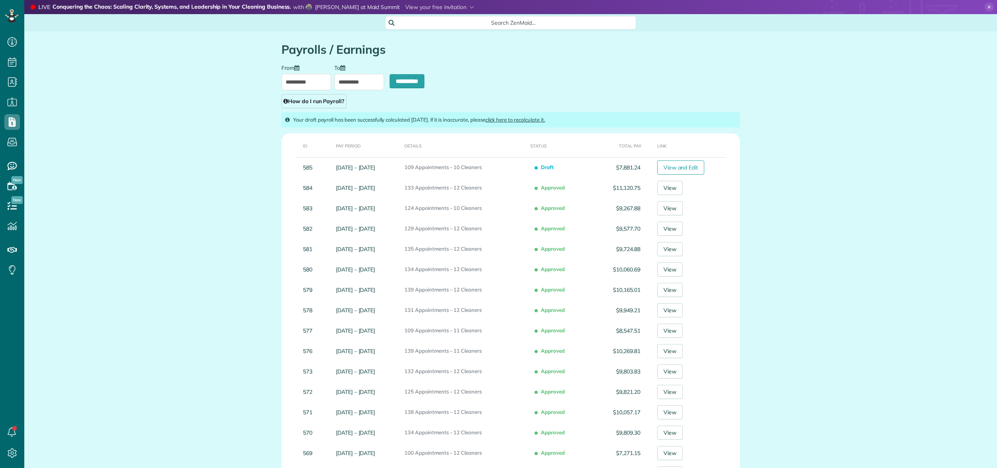
scroll to position [4, 4]
type input "**********"
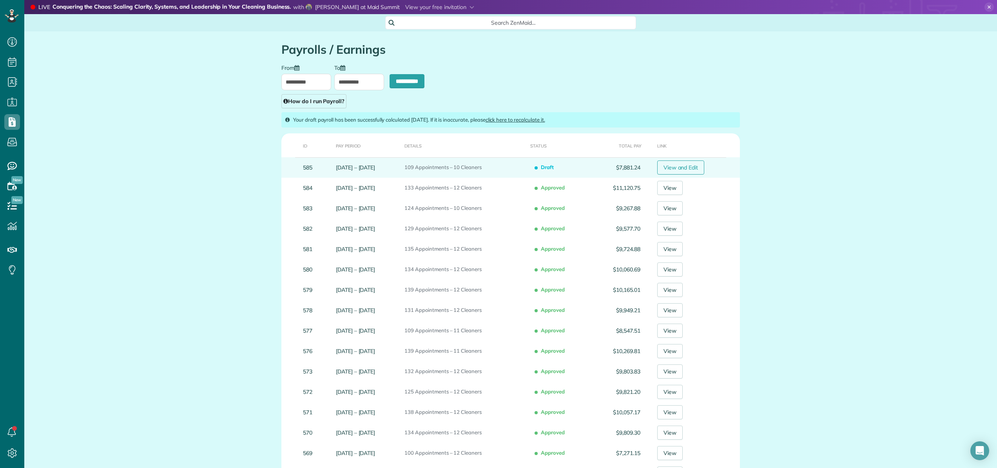
click at [696, 173] on link "View and Edit" at bounding box center [680, 167] width 47 height 14
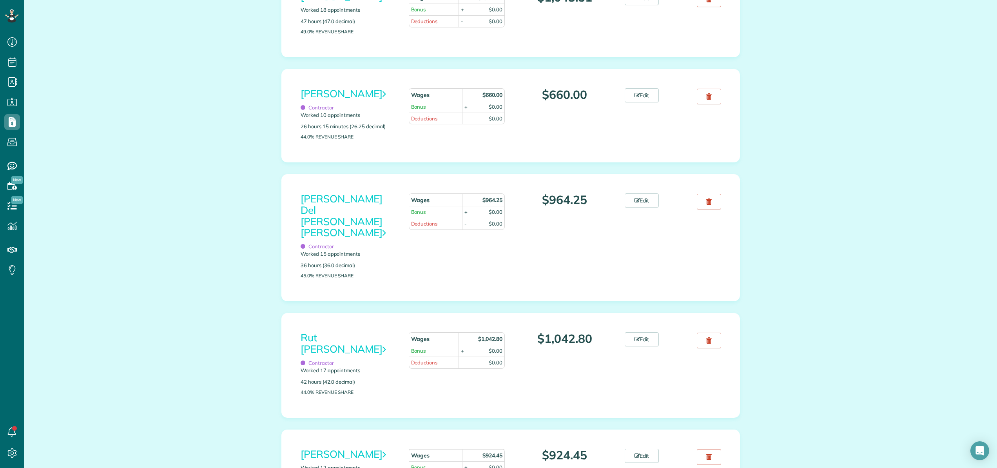
scroll to position [724, 0]
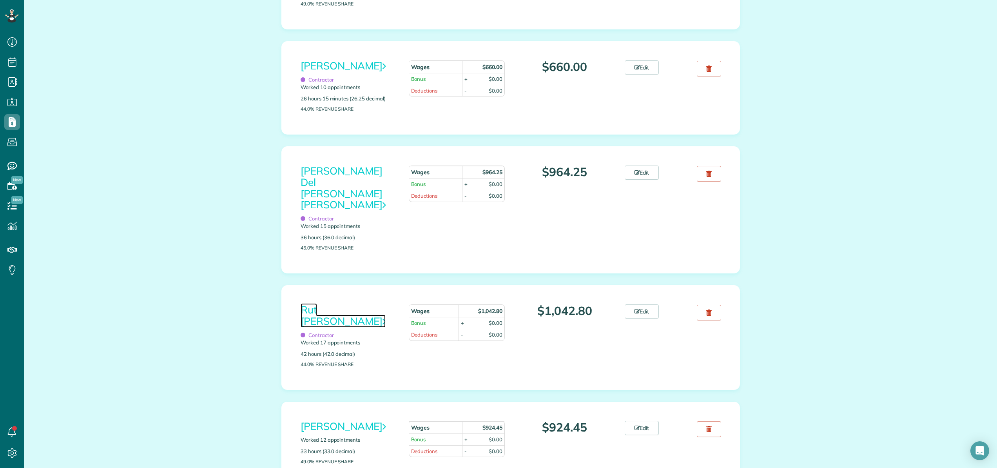
click at [375, 308] on link "Rut [PERSON_NAME]" at bounding box center [343, 315] width 85 height 24
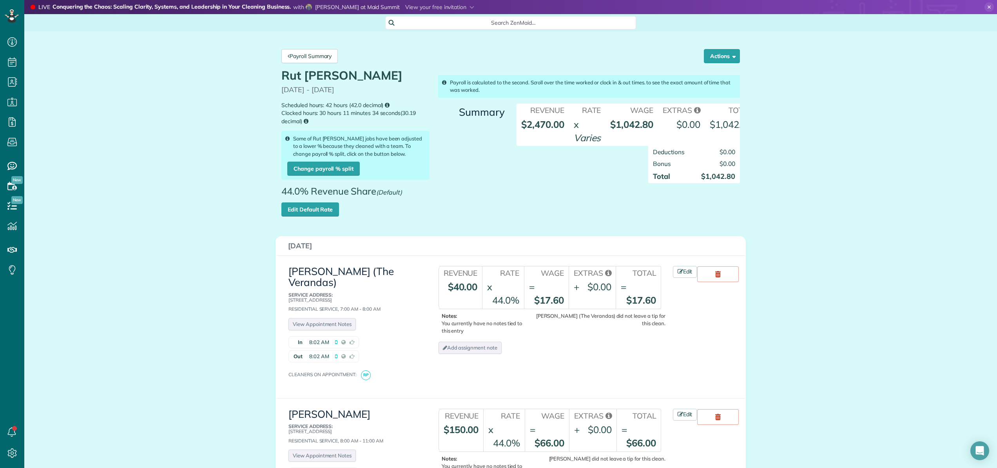
scroll to position [10, 0]
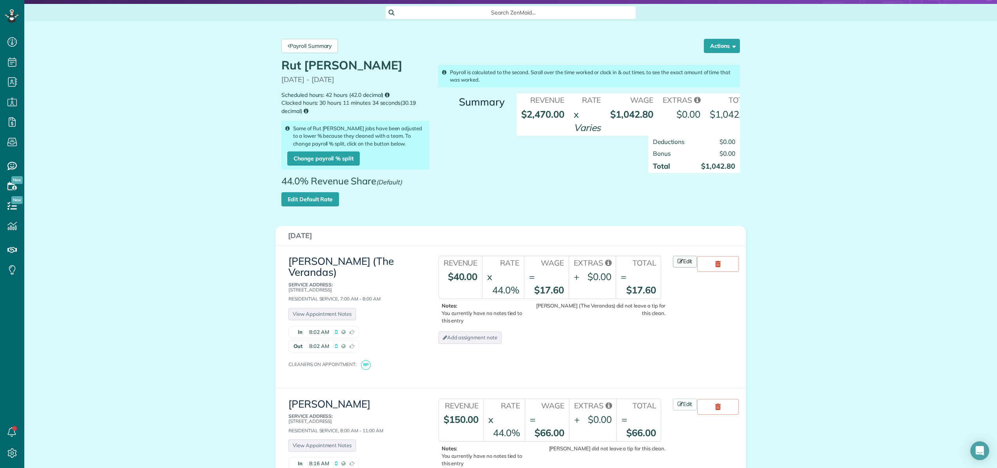
click at [681, 262] on link "Edit" at bounding box center [685, 262] width 24 height 12
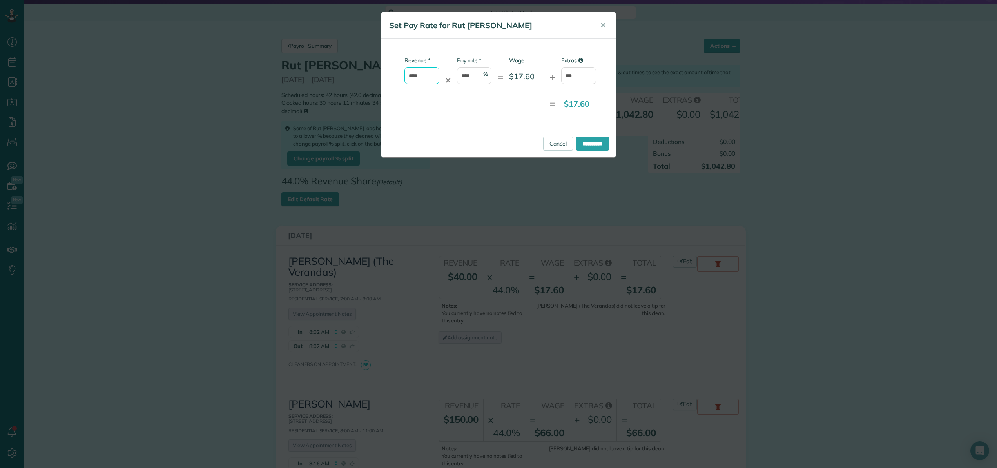
click at [425, 75] on input "****" at bounding box center [422, 75] width 35 height 16
type input "*"
click at [473, 114] on div "* Revenue * ✕ * Pay rate **** % = Wage $17.60 + Extras *** = $17.60" at bounding box center [498, 84] width 234 height 91
click at [582, 76] on input "***" at bounding box center [578, 75] width 35 height 16
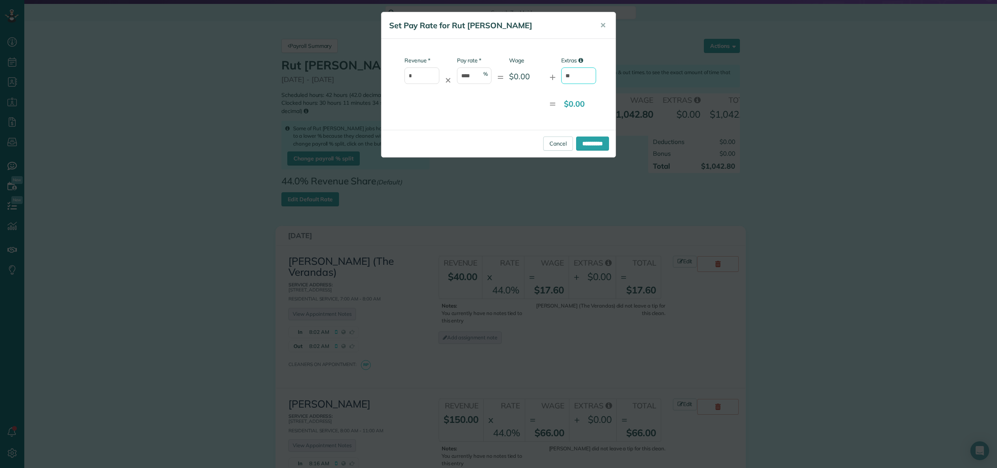
type input "*"
type input "**"
click at [597, 145] on input "**********" at bounding box center [592, 143] width 33 height 14
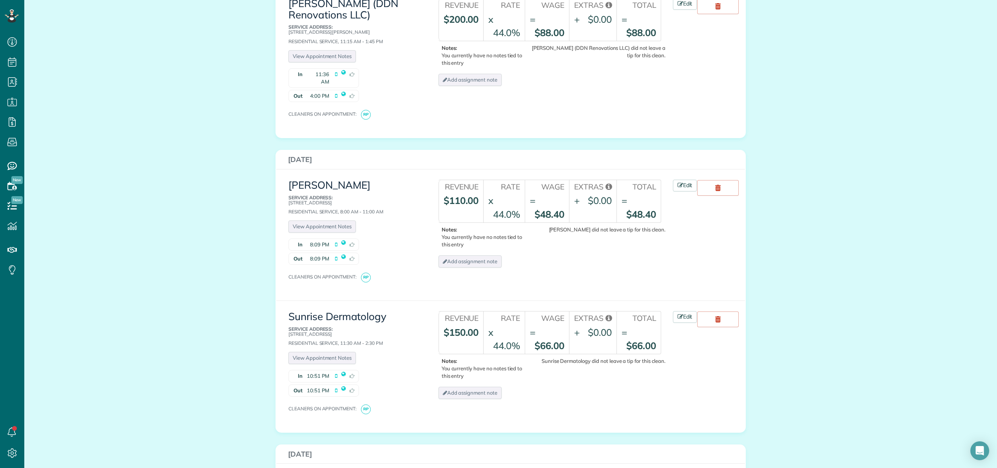
scroll to position [701, 0]
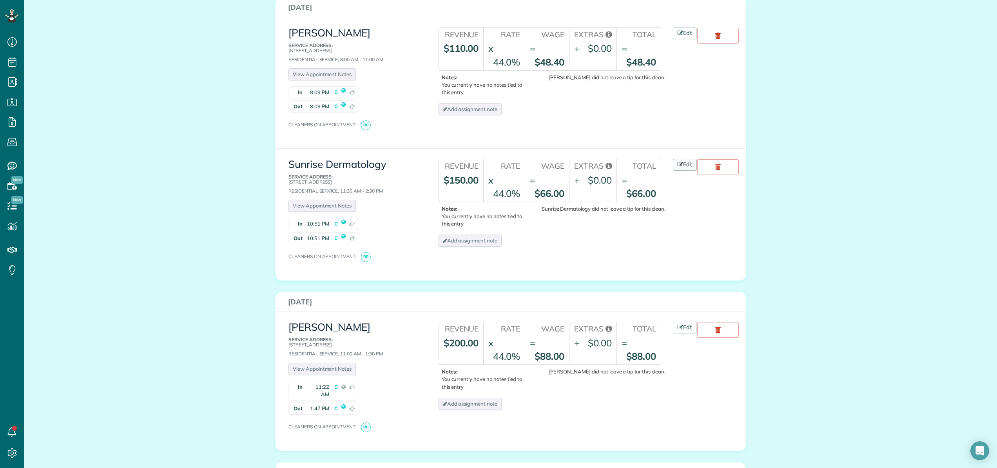
click at [687, 159] on link "Edit" at bounding box center [685, 165] width 24 height 12
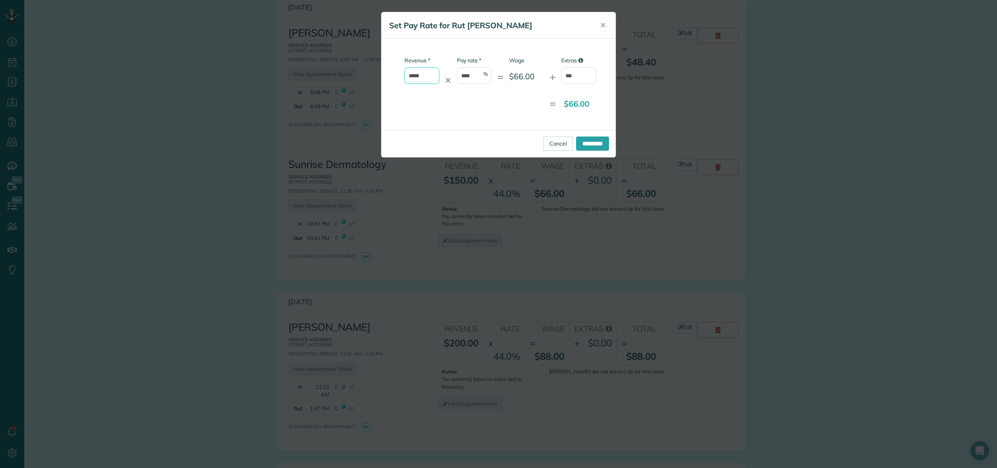
click at [427, 71] on input "*****" at bounding box center [422, 75] width 35 height 16
drag, startPoint x: 427, startPoint y: 72, endPoint x: 405, endPoint y: 80, distance: 22.8
click at [404, 79] on div "* Revenue ***** ✕ * Pay rate **** % = Wage $66.00 + Extras ***" at bounding box center [491, 73] width 209 height 35
type input "*"
click at [588, 151] on div "**********" at bounding box center [498, 143] width 234 height 27
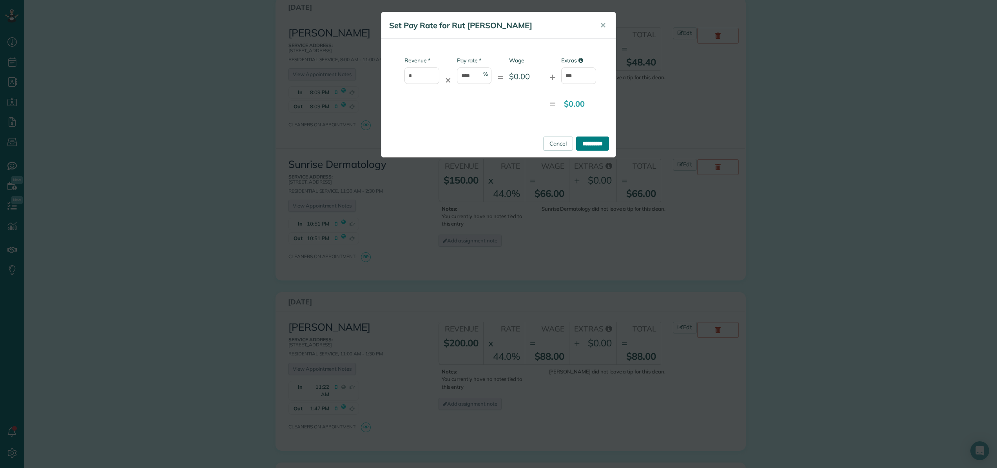
click at [586, 145] on input "**********" at bounding box center [592, 143] width 33 height 14
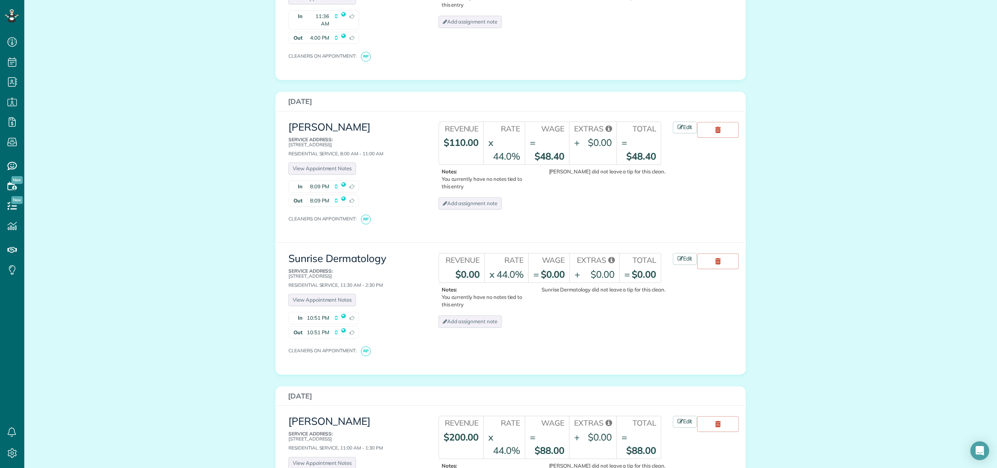
scroll to position [612, 0]
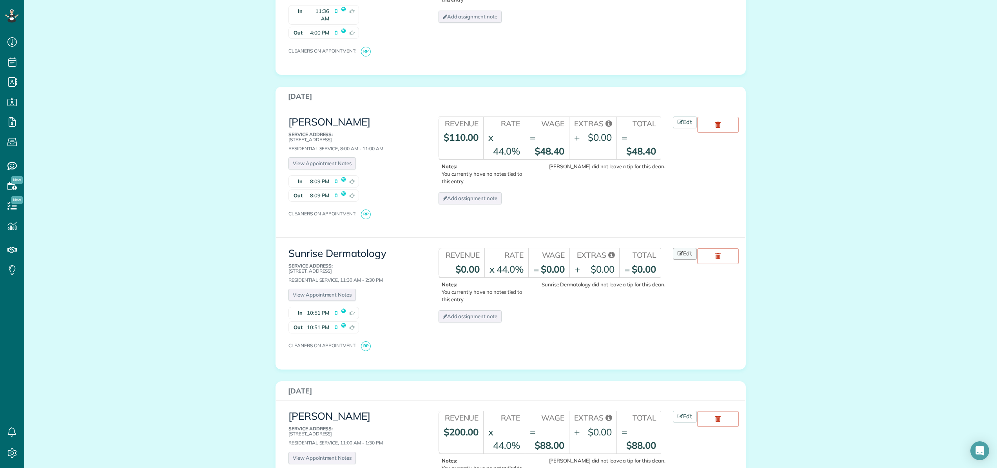
click at [688, 248] on link "Edit" at bounding box center [685, 254] width 24 height 12
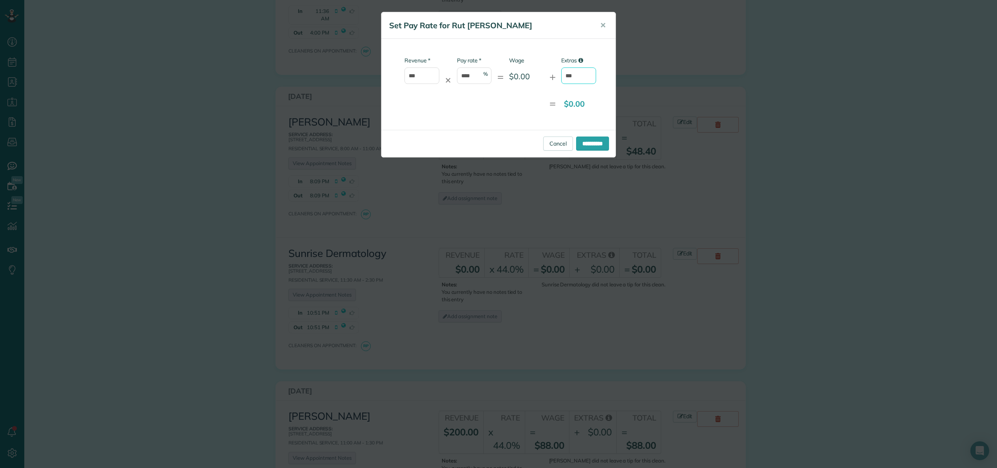
click at [586, 76] on input "***" at bounding box center [578, 75] width 35 height 16
type input "*"
type input "**"
click at [581, 142] on input "**********" at bounding box center [592, 143] width 33 height 14
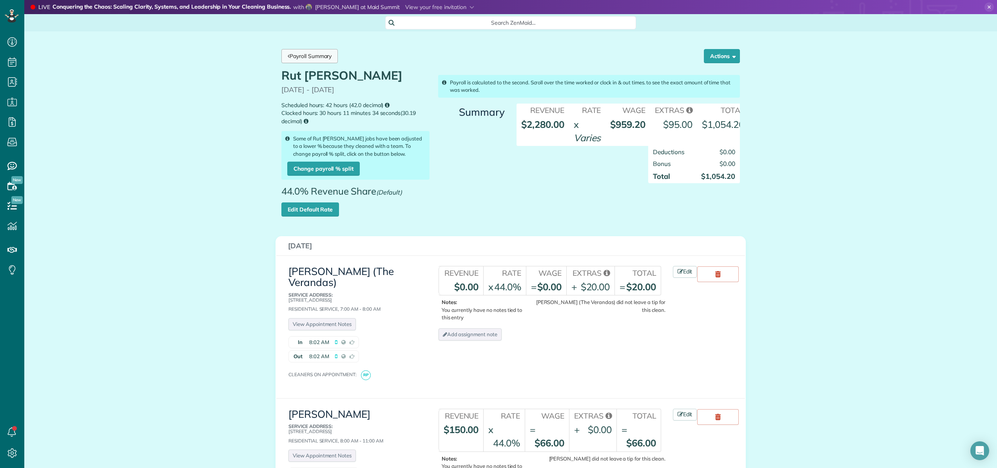
click at [326, 62] on link "Payroll Summary" at bounding box center [309, 56] width 56 height 14
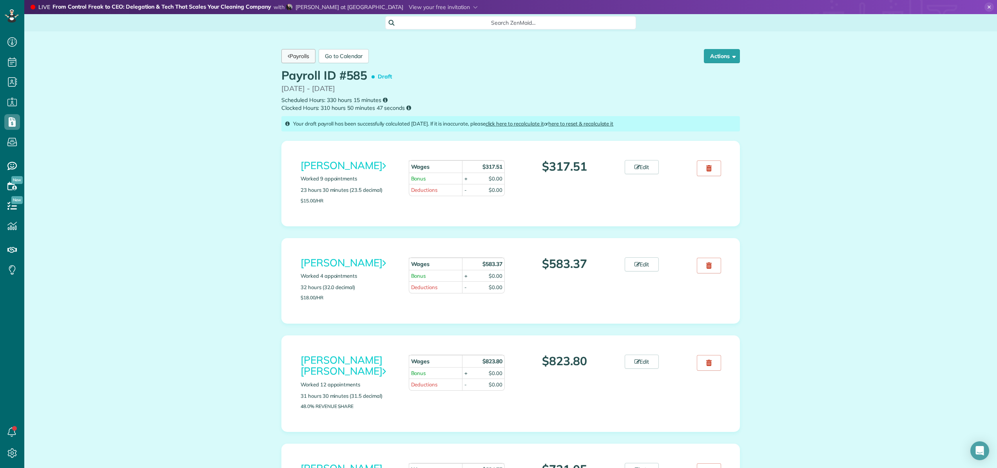
click at [305, 56] on link "Payrolls" at bounding box center [298, 56] width 34 height 14
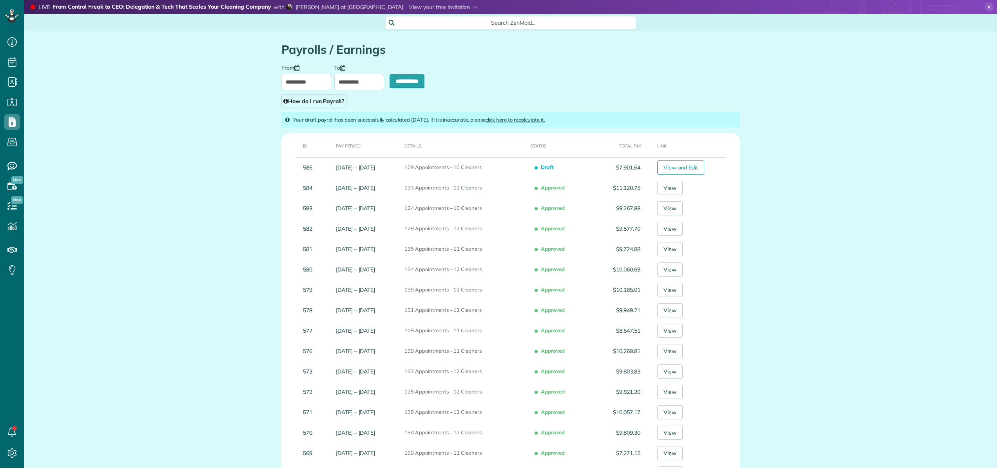
scroll to position [131, 0]
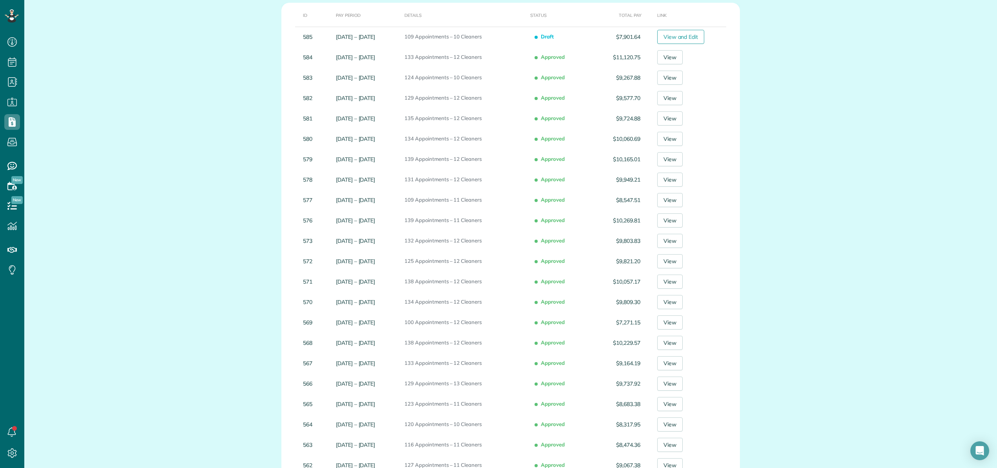
type input "**********"
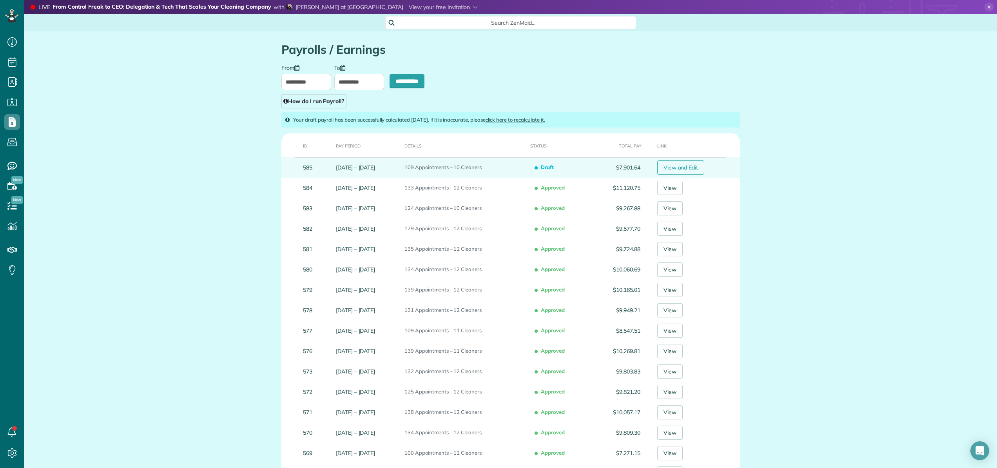
click at [699, 170] on link "View and Edit" at bounding box center [680, 167] width 47 height 14
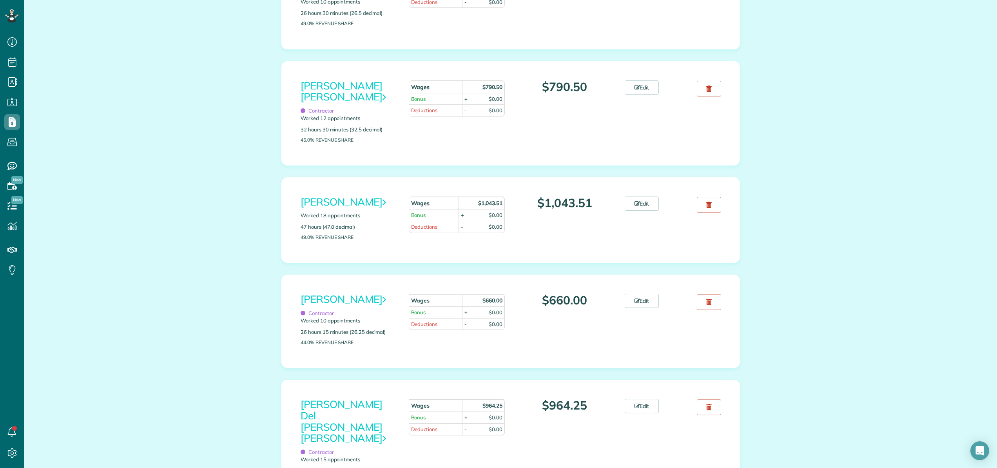
scroll to position [605, 0]
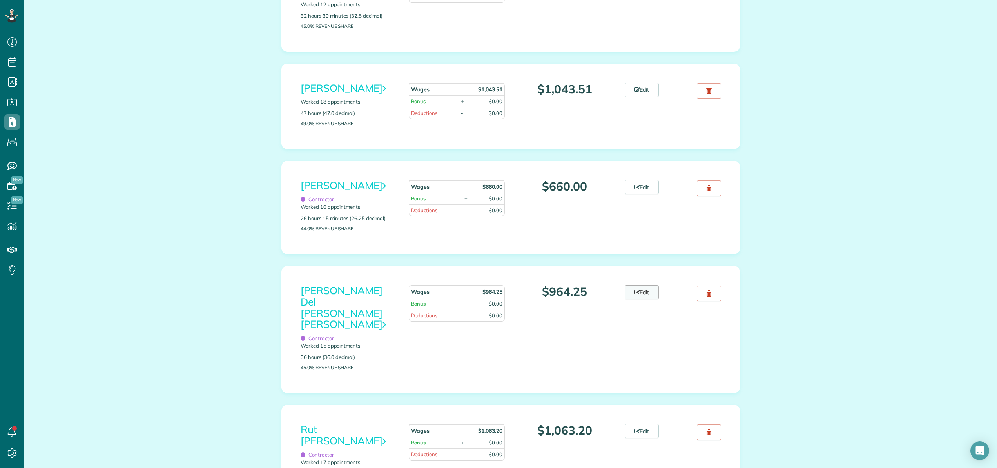
click at [646, 299] on link "Edit" at bounding box center [642, 292] width 35 height 14
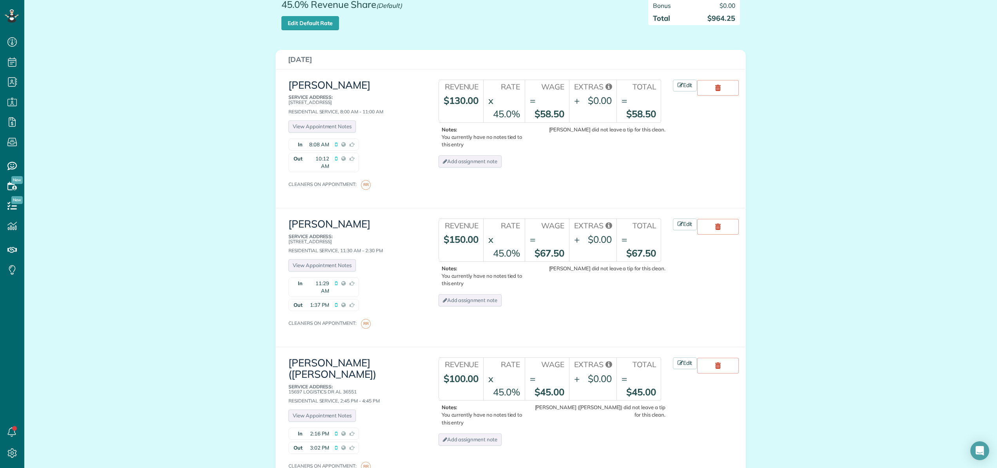
scroll to position [153, 0]
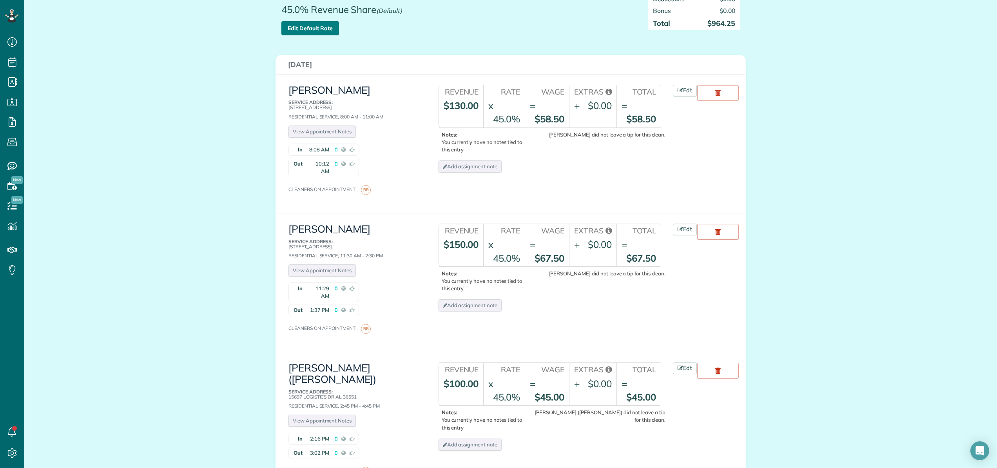
click at [312, 21] on link "Edit Default Rate" at bounding box center [310, 28] width 58 height 14
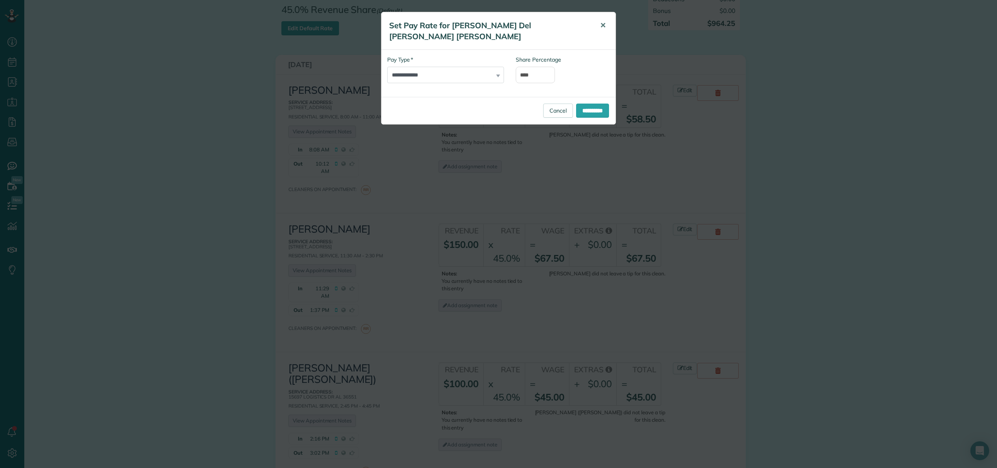
click at [601, 24] on span "✕" at bounding box center [603, 25] width 6 height 9
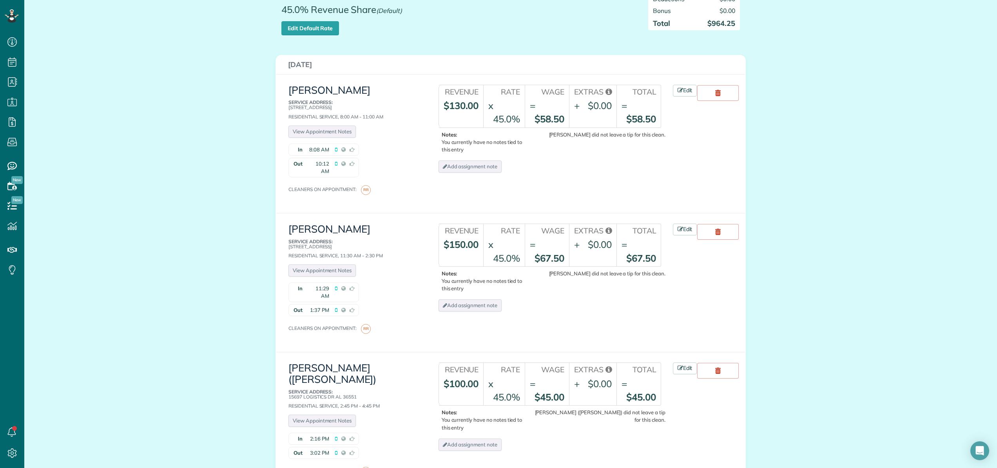
scroll to position [0, 0]
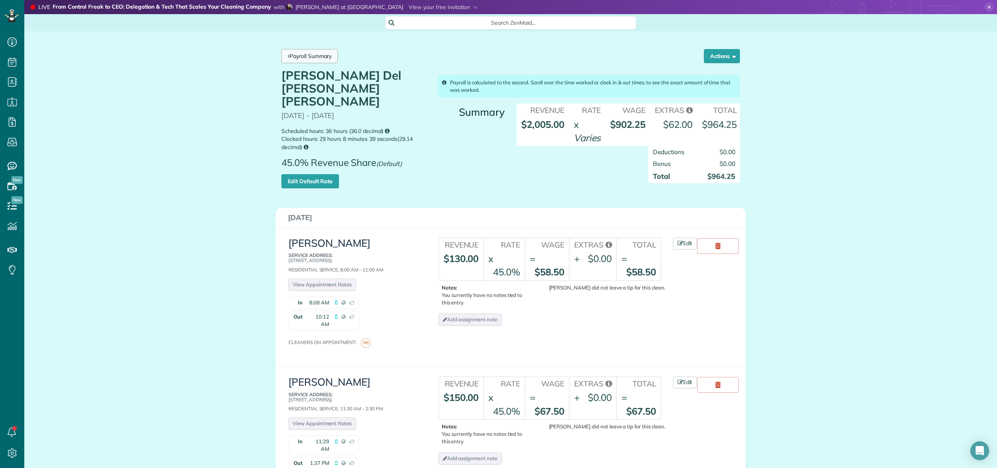
click at [314, 56] on link "Payroll Summary" at bounding box center [309, 56] width 56 height 14
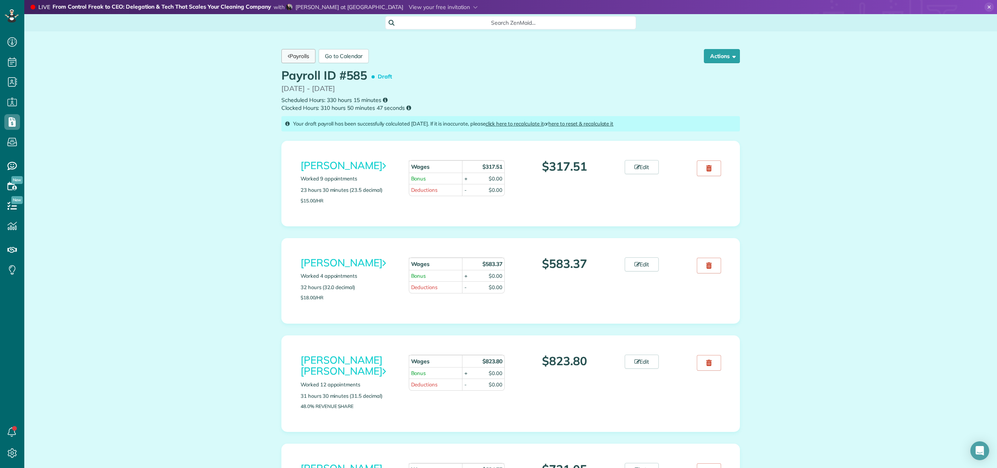
click at [296, 56] on link "Payrolls" at bounding box center [298, 56] width 34 height 14
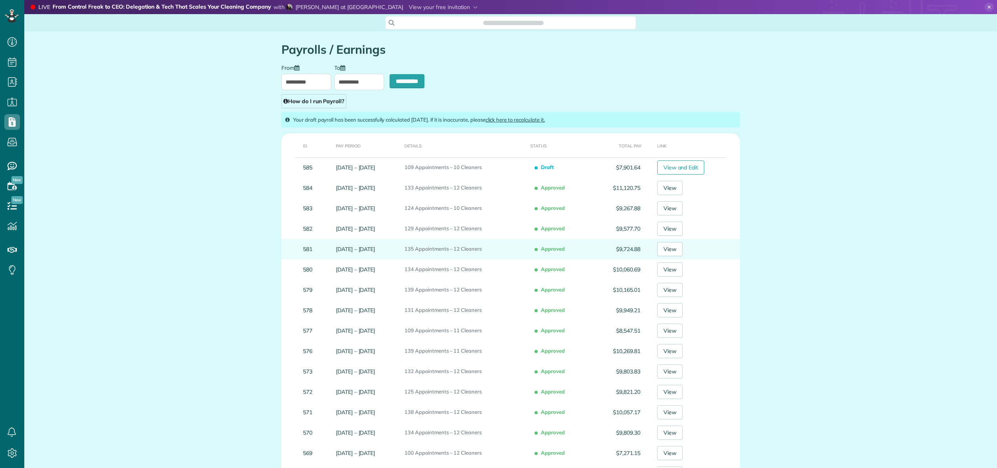
scroll to position [114, 0]
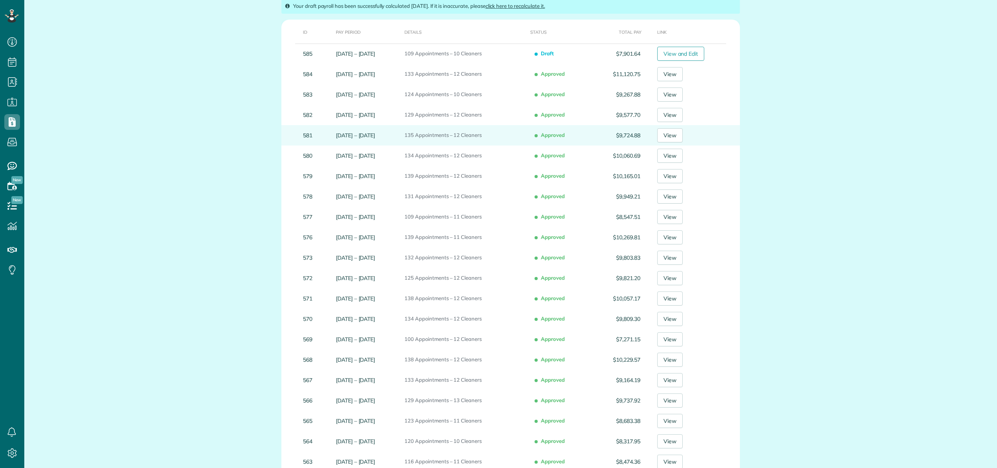
type input "**********"
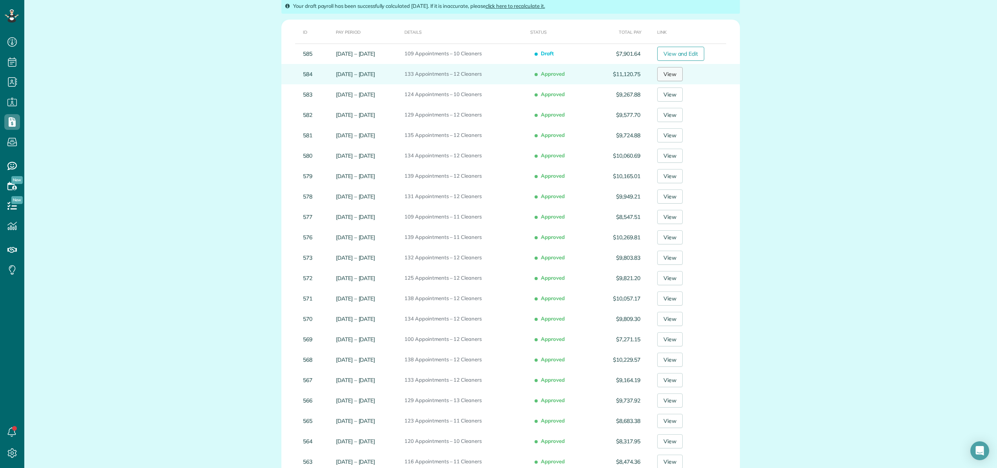
click at [672, 76] on link "View" at bounding box center [669, 74] width 25 height 14
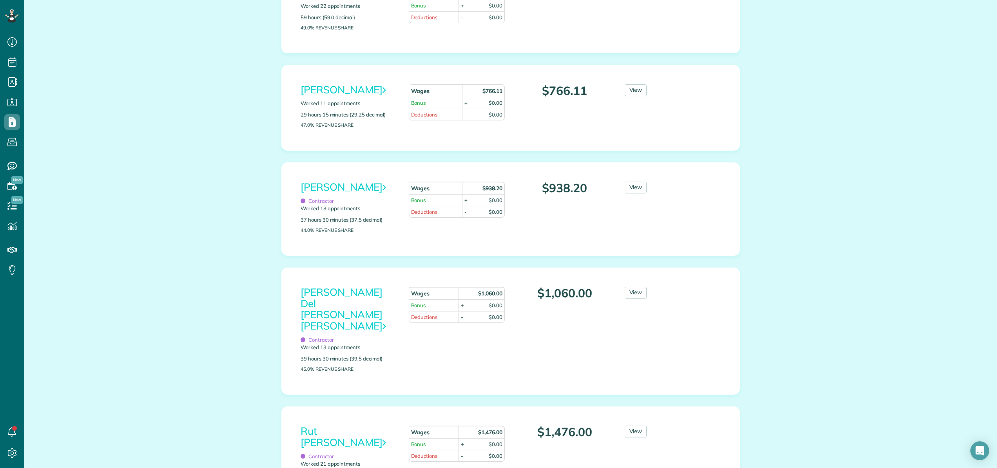
scroll to position [834, 0]
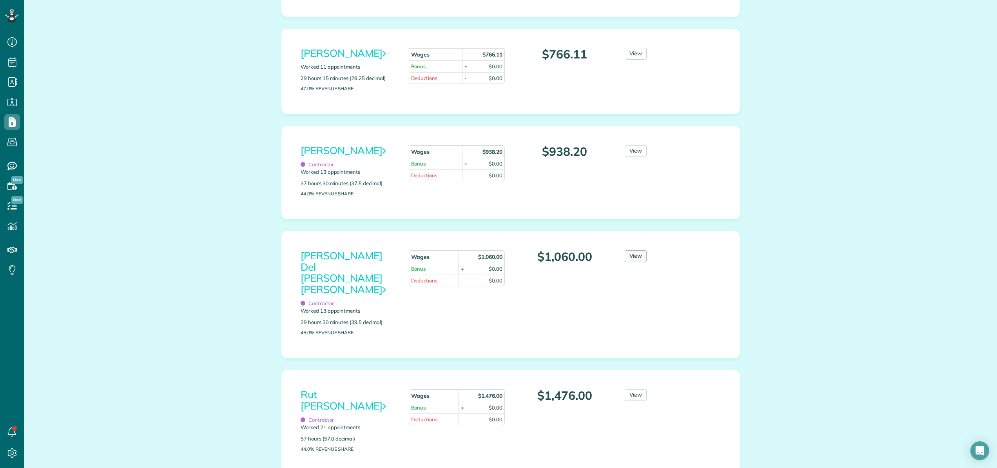
click at [636, 262] on link "View" at bounding box center [636, 256] width 22 height 12
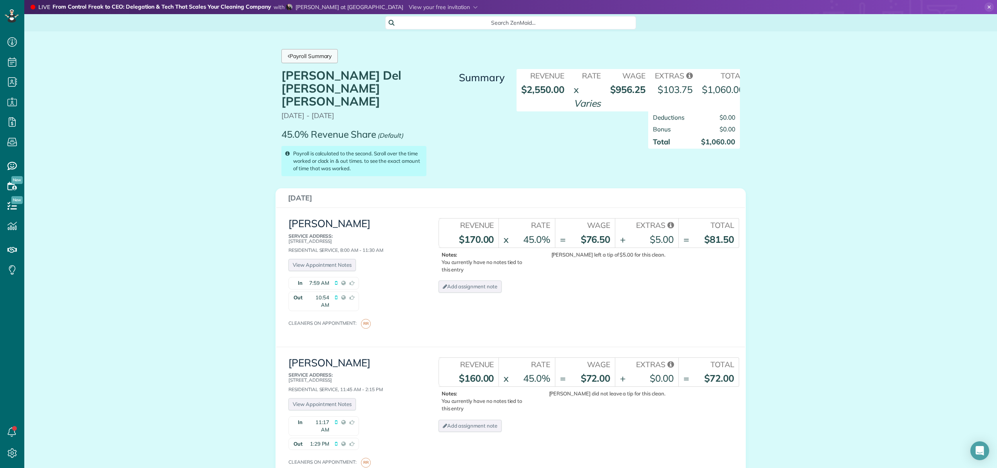
click at [291, 59] on link "Payroll Summary" at bounding box center [309, 56] width 56 height 14
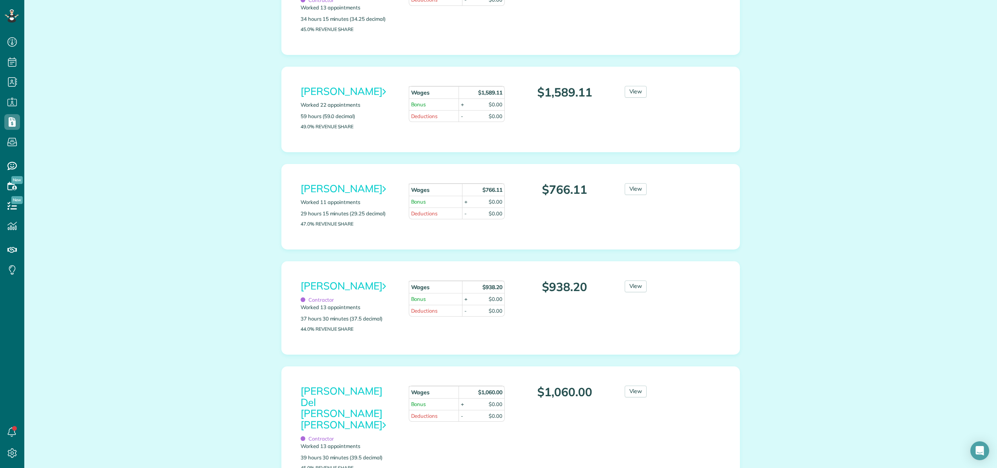
scroll to position [704, 0]
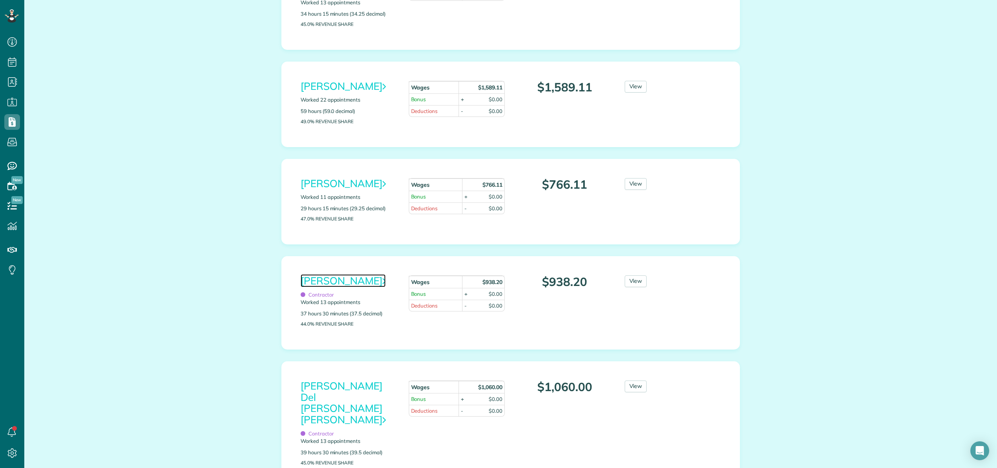
click at [356, 287] on link "Osiris Judith Pineda Pineda" at bounding box center [343, 280] width 85 height 13
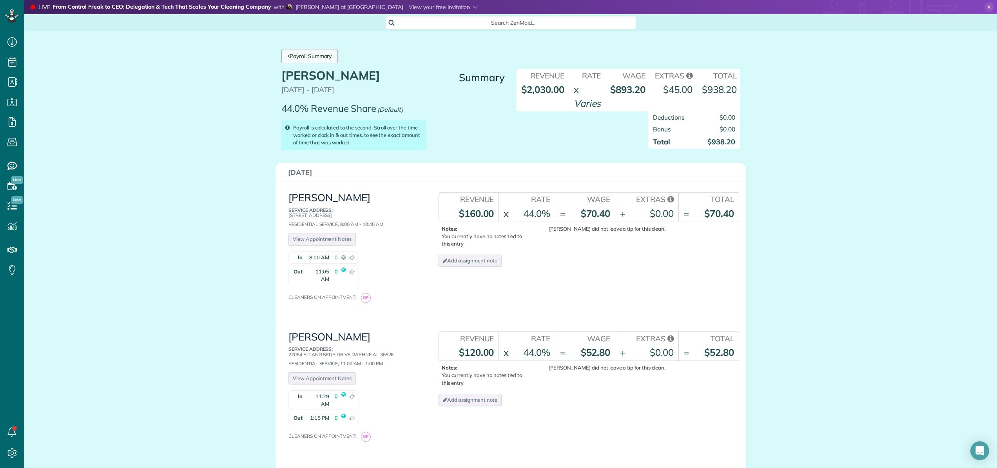
click at [332, 60] on link "Payroll Summary" at bounding box center [309, 56] width 56 height 14
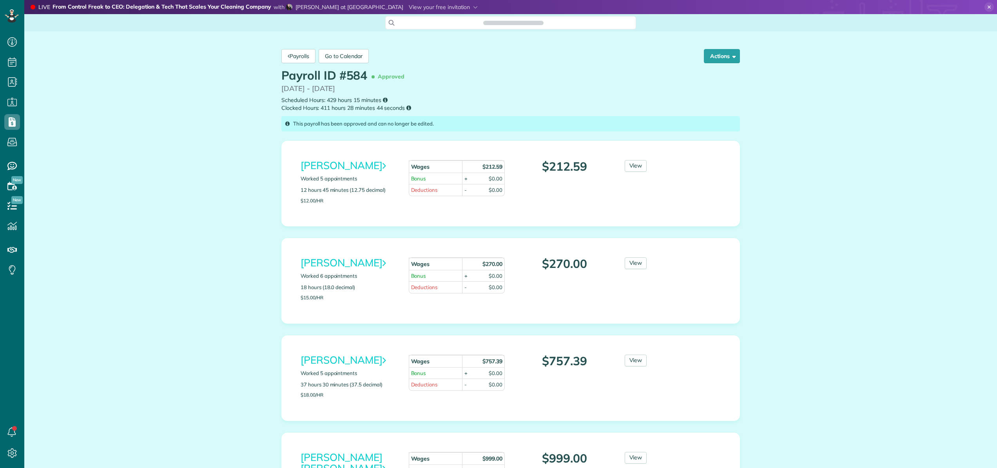
scroll to position [4, 4]
click at [301, 61] on link "Payrolls" at bounding box center [298, 56] width 34 height 14
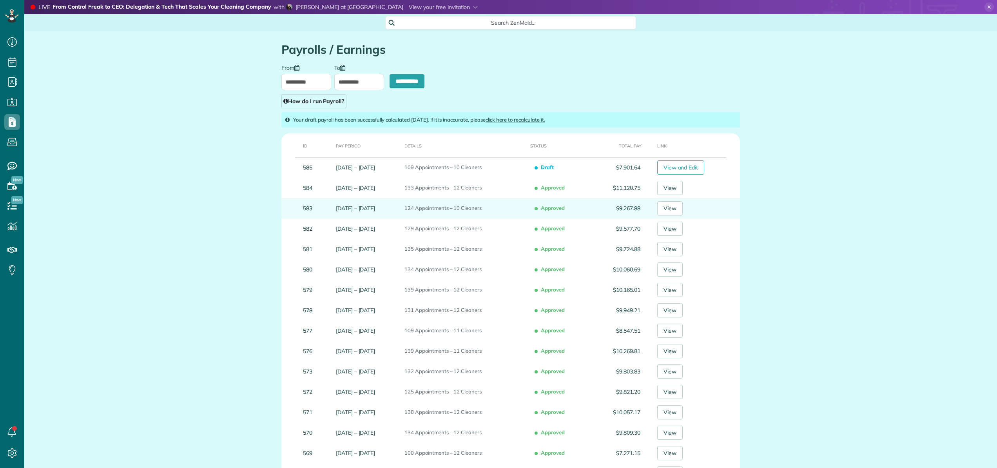
scroll to position [4, 4]
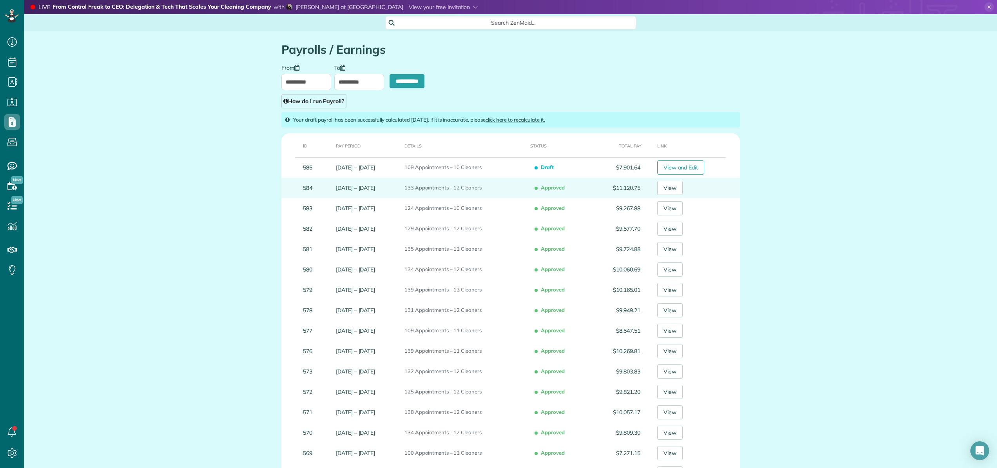
type input "**********"
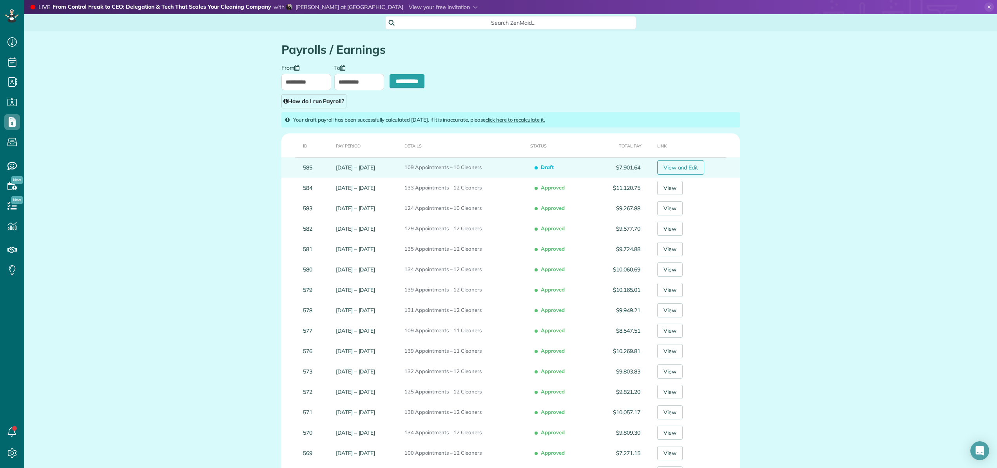
click at [691, 169] on link "View and Edit" at bounding box center [680, 167] width 47 height 14
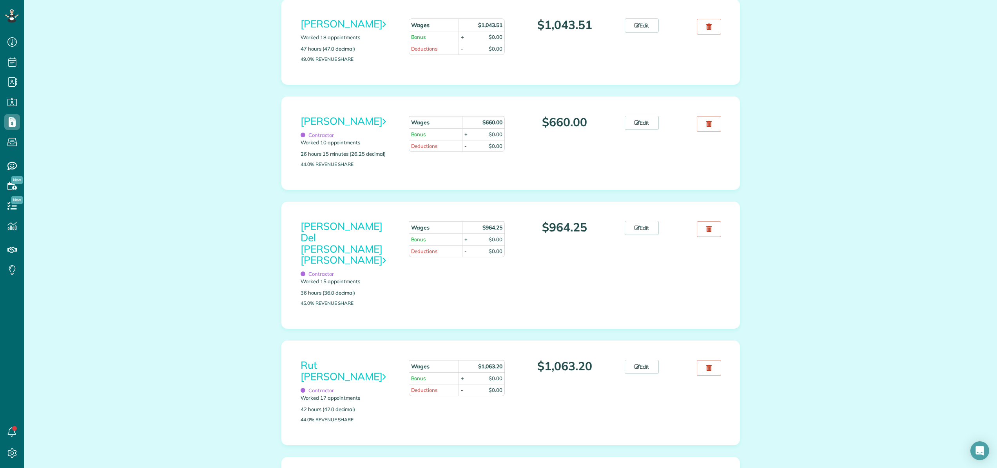
scroll to position [628, 0]
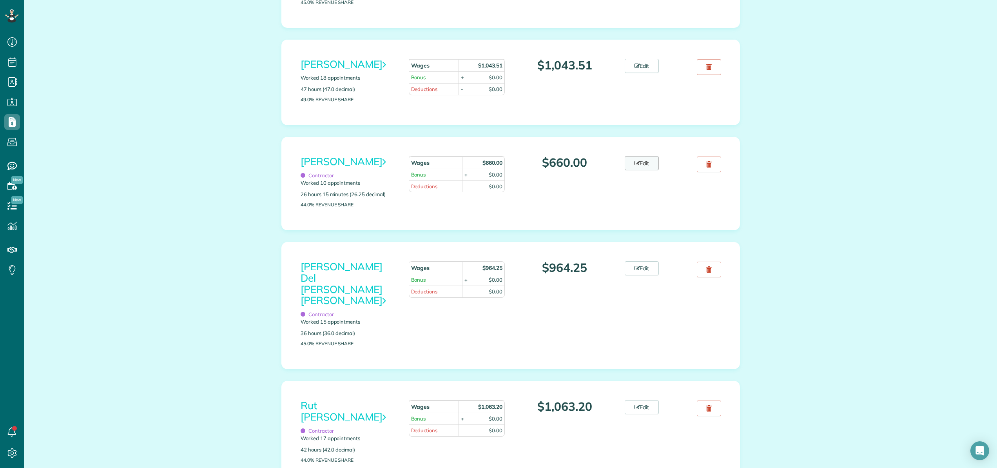
click at [644, 170] on link "Edit" at bounding box center [642, 163] width 35 height 14
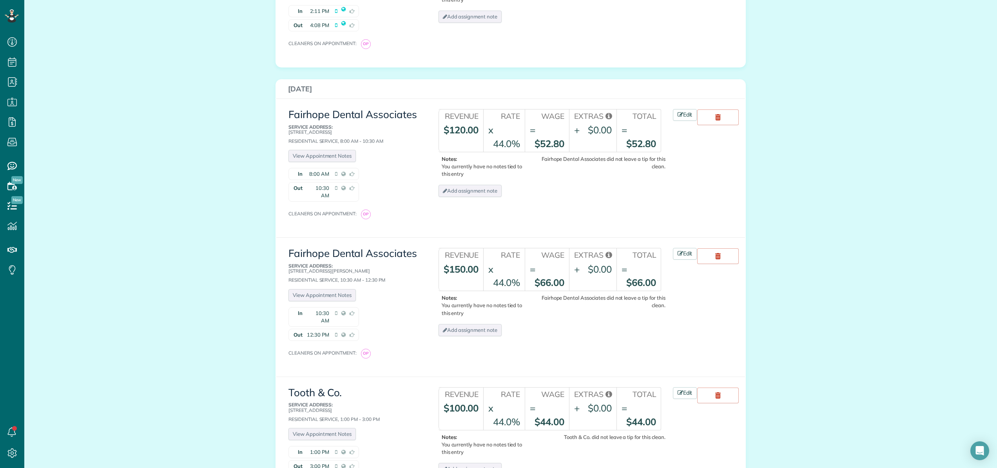
scroll to position [575, 0]
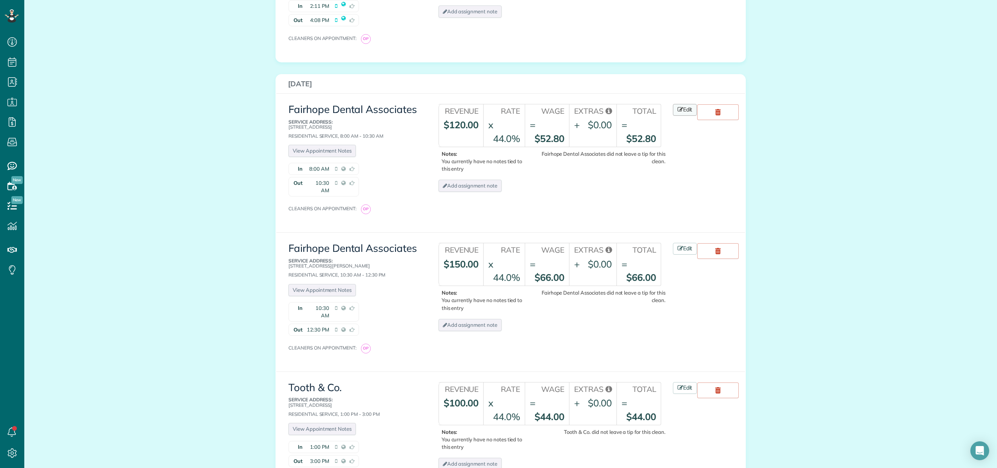
click at [689, 104] on link "Edit" at bounding box center [685, 110] width 24 height 12
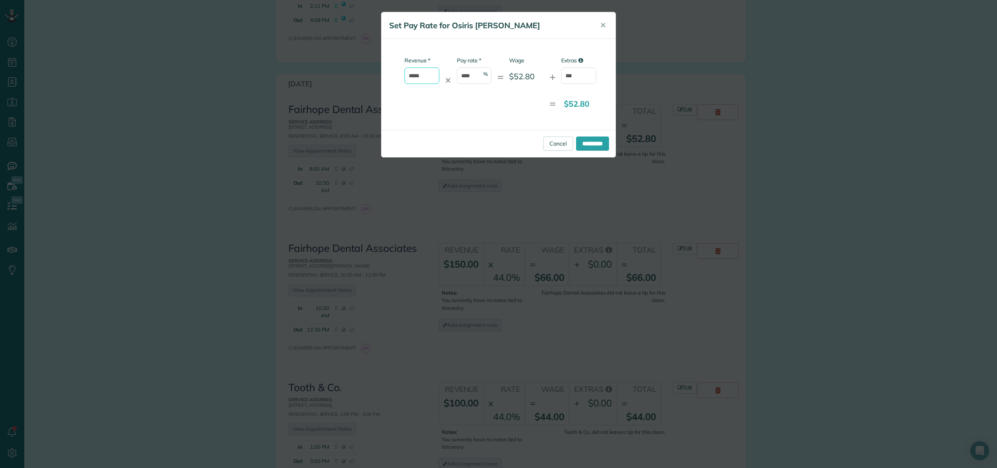
click at [434, 75] on input "*****" at bounding box center [422, 75] width 35 height 16
type input "*"
click at [605, 24] on span "✕" at bounding box center [603, 25] width 6 height 9
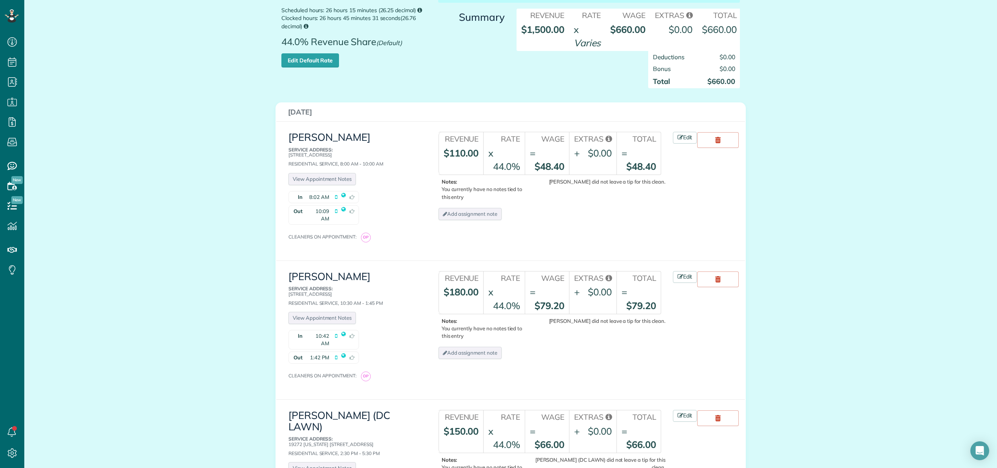
scroll to position [0, 0]
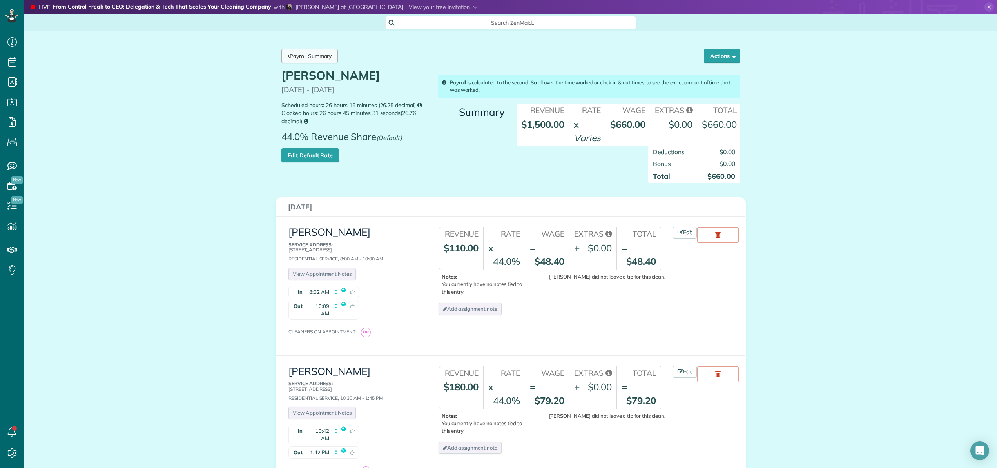
click at [312, 53] on link "Payroll Summary" at bounding box center [309, 56] width 56 height 14
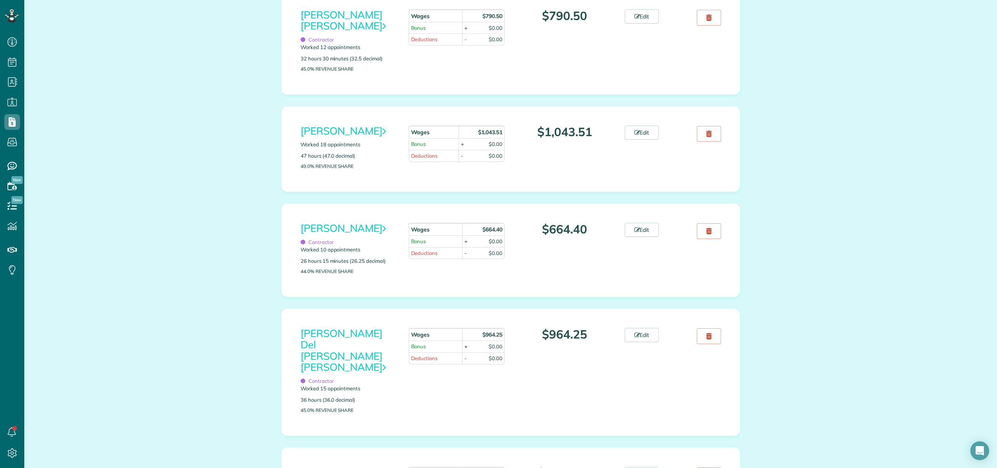
scroll to position [557, 0]
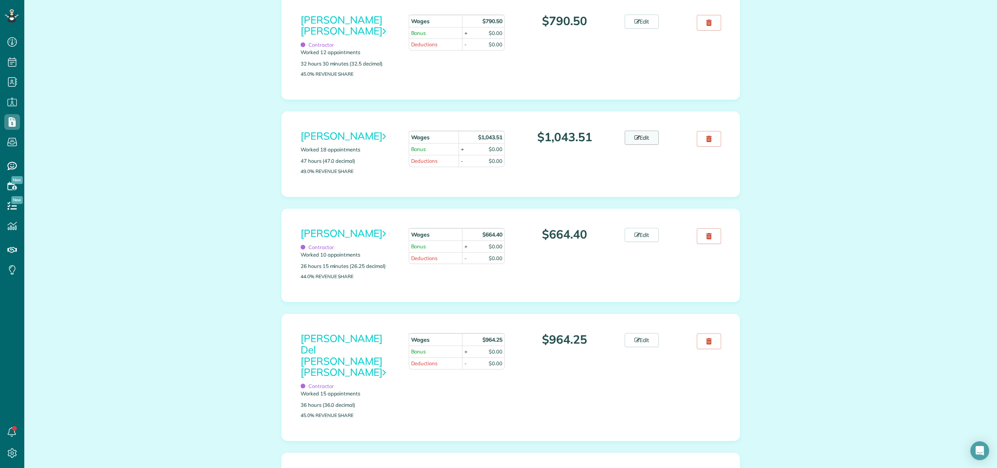
click at [652, 142] on link "Edit" at bounding box center [642, 138] width 35 height 14
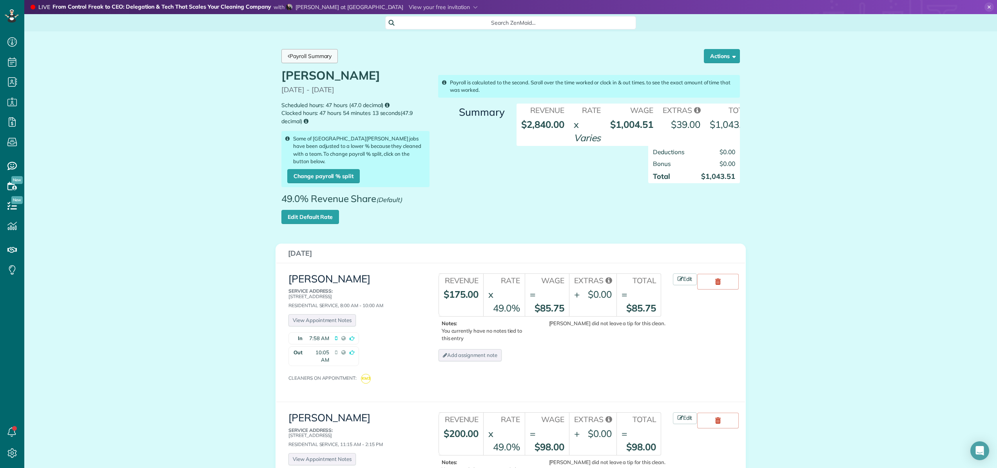
click at [307, 53] on link "Payroll Summary" at bounding box center [309, 56] width 56 height 14
